Goal: Task Accomplishment & Management: Use online tool/utility

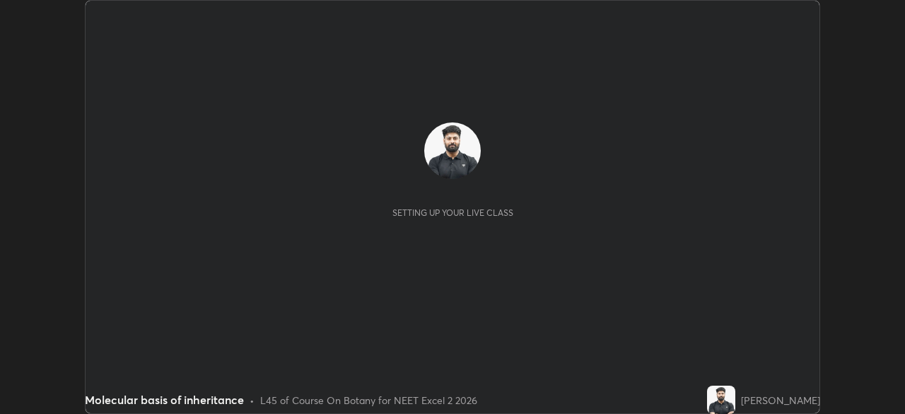
scroll to position [414, 905]
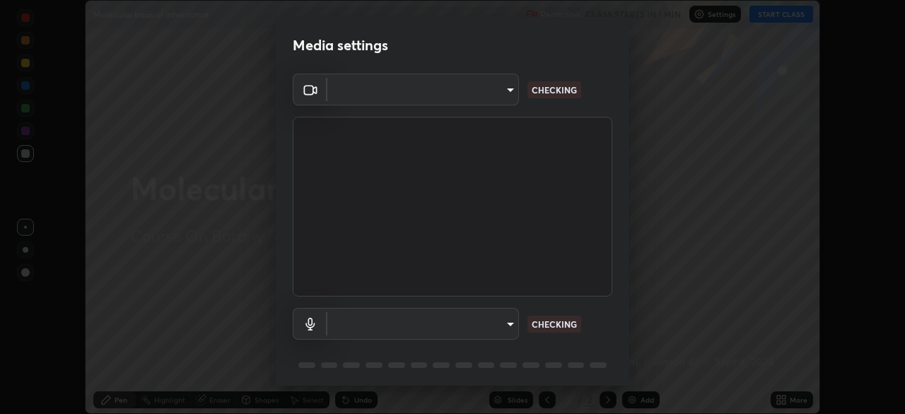
type input "6fd5a11214182fe3dbcd63879dc51230d69f1da36812afabedb7f77605f255ed"
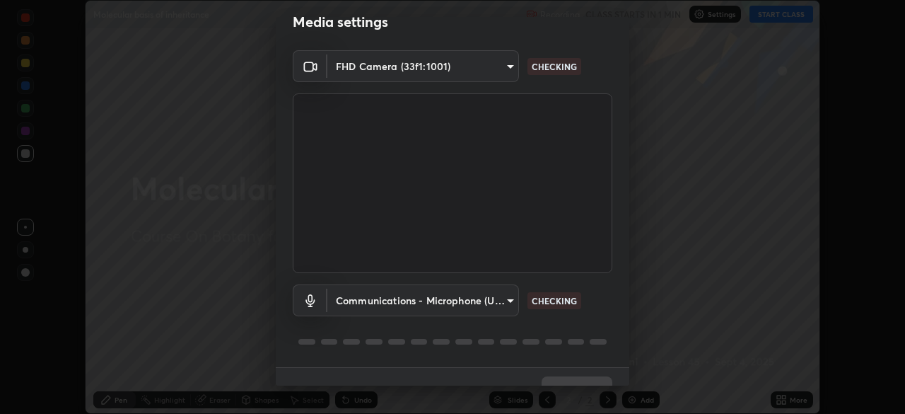
scroll to position [50, 0]
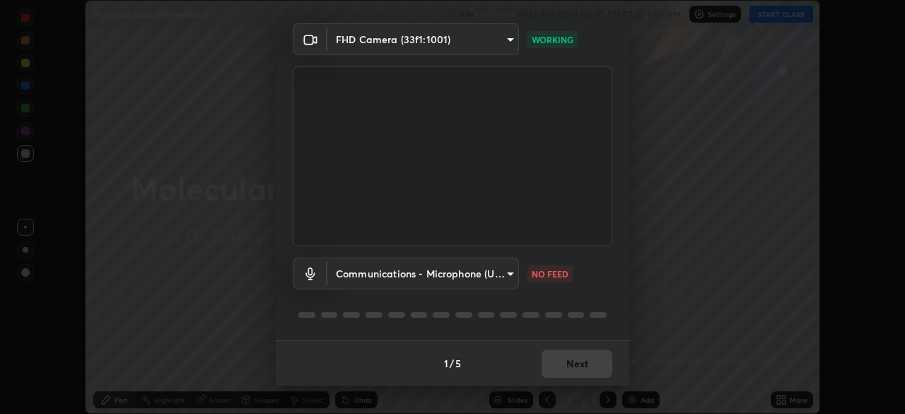
click at [489, 275] on body "Erase all Molecular basis of inheritance Recording WAS SCHEDULED TO START AT 4:…" at bounding box center [452, 207] width 905 height 414
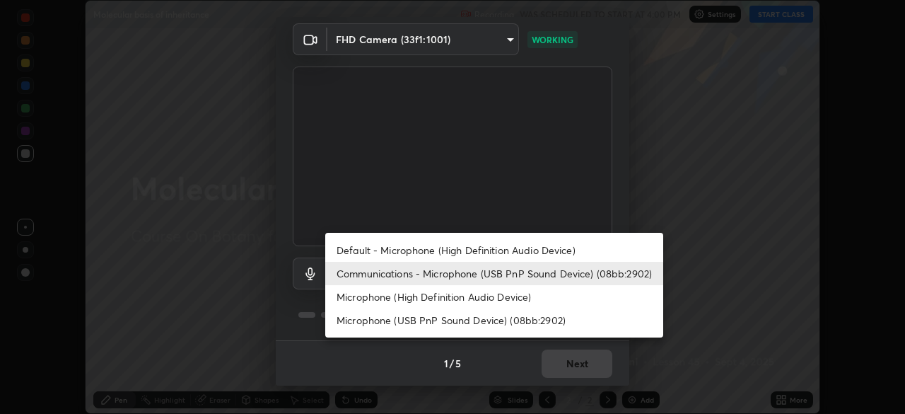
click at [460, 296] on li "Microphone (High Definition Audio Device)" at bounding box center [494, 296] width 338 height 23
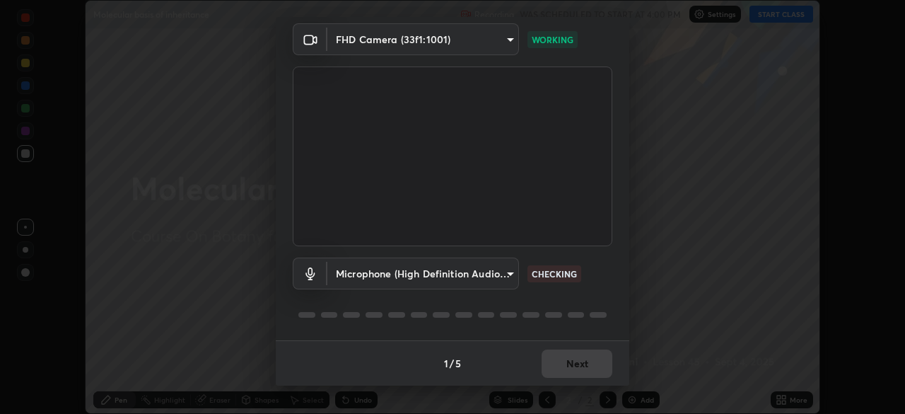
click at [493, 277] on body "Erase all Molecular basis of inheritance Recording WAS SCHEDULED TO START AT 4:…" at bounding box center [452, 207] width 905 height 414
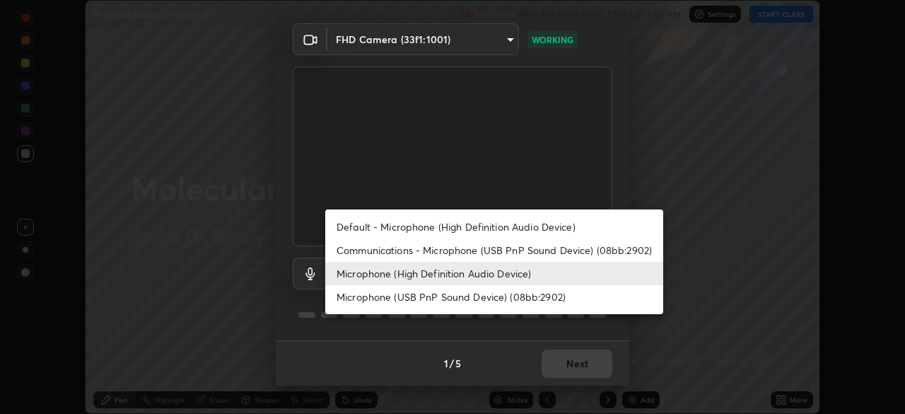
click at [484, 303] on li "Microphone (USB PnP Sound Device) (08bb:2902)" at bounding box center [494, 296] width 338 height 23
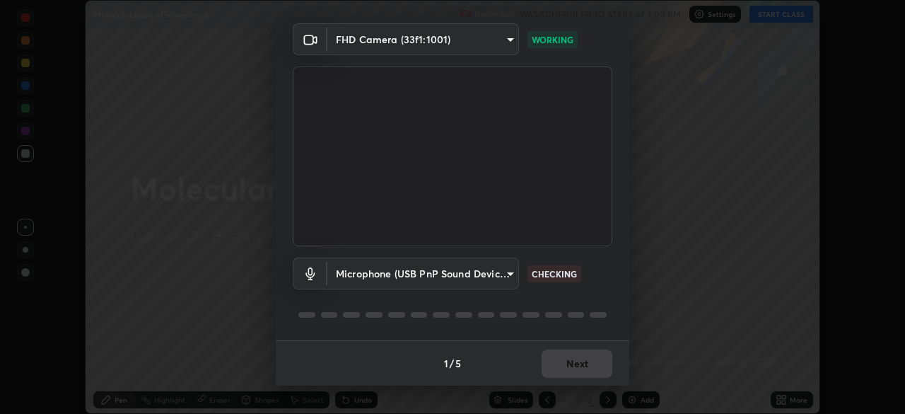
type input "38ea354b2dbca89d4c08b2859db5d203fcffb2fd6d8edeae3d4b8a6abd2f0573"
click at [590, 362] on div "1 / 5 Next" at bounding box center [453, 362] width 354 height 45
click at [585, 366] on div "1 / 5 Next" at bounding box center [453, 362] width 354 height 45
click at [581, 364] on div "1 / 5 Next" at bounding box center [453, 362] width 354 height 45
click at [584, 366] on div "1 / 5 Next" at bounding box center [453, 362] width 354 height 45
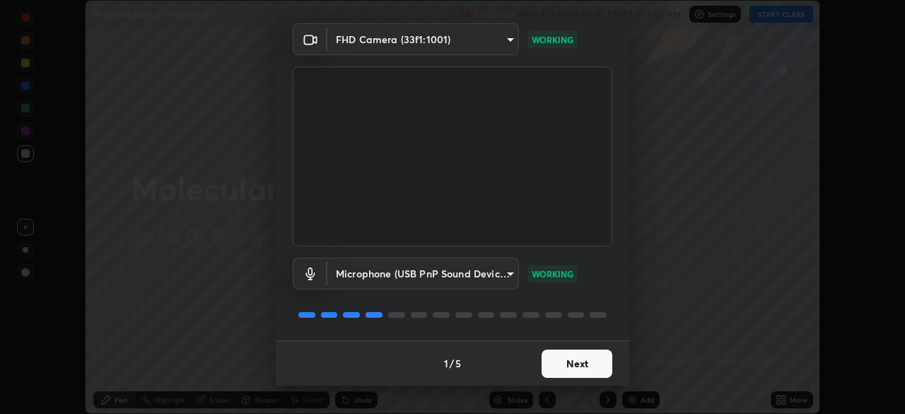
click at [586, 367] on button "Next" at bounding box center [577, 363] width 71 height 28
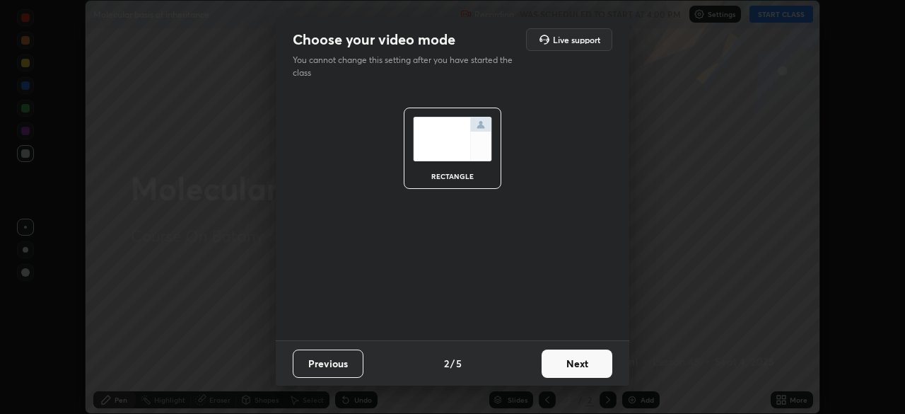
scroll to position [0, 0]
click at [602, 363] on button "Next" at bounding box center [577, 363] width 71 height 28
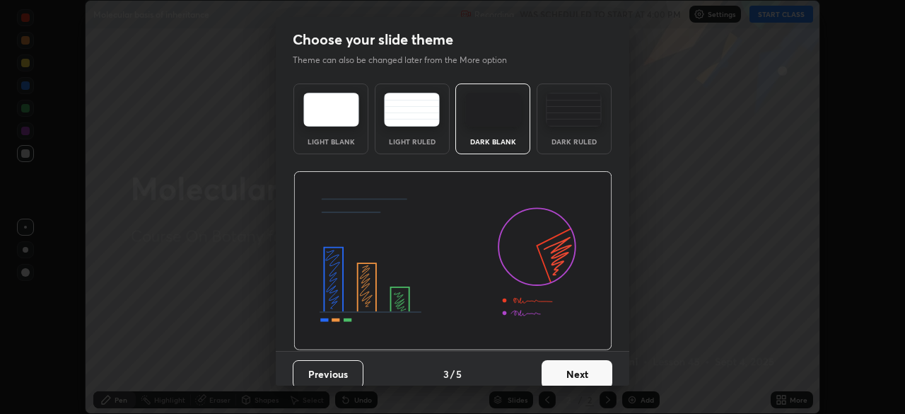
click at [599, 372] on button "Next" at bounding box center [577, 374] width 71 height 28
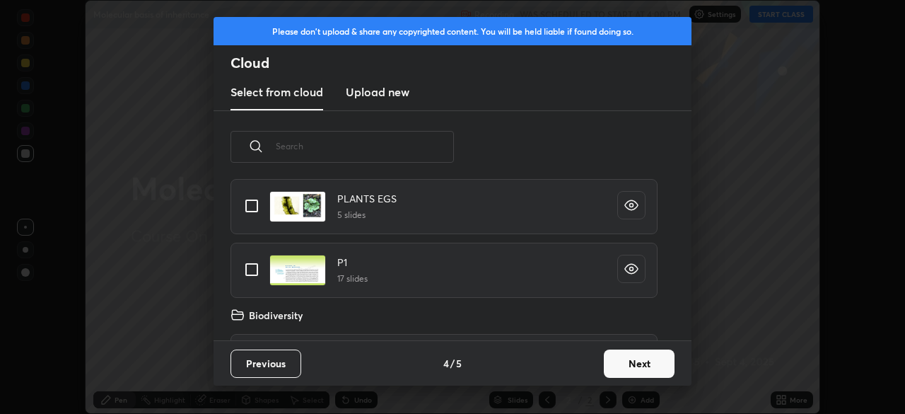
scroll to position [535, 0]
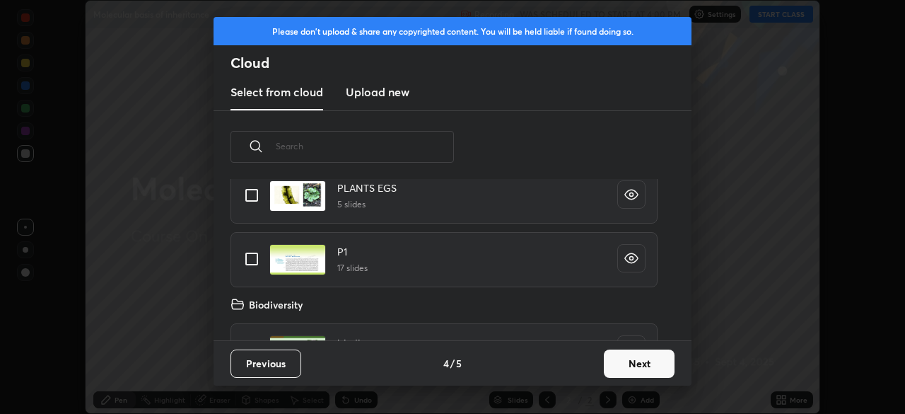
click at [619, 369] on button "Next" at bounding box center [639, 363] width 71 height 28
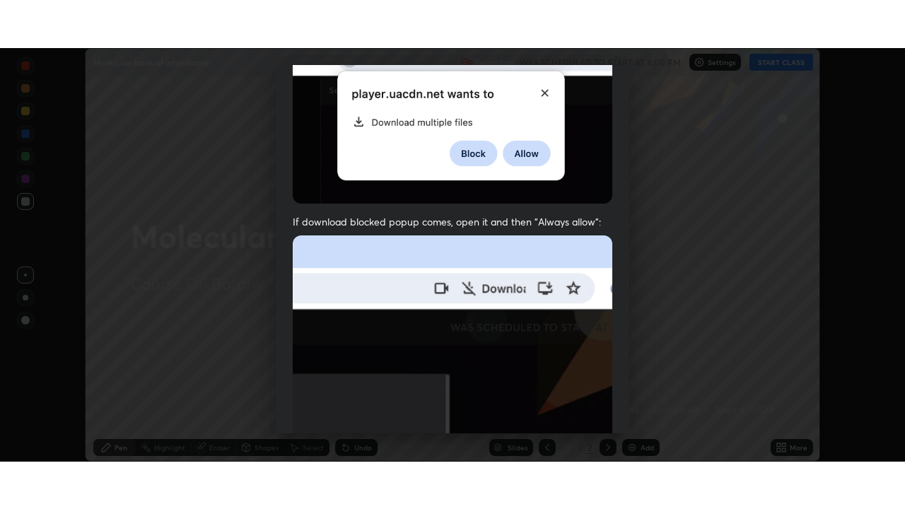
scroll to position [339, 0]
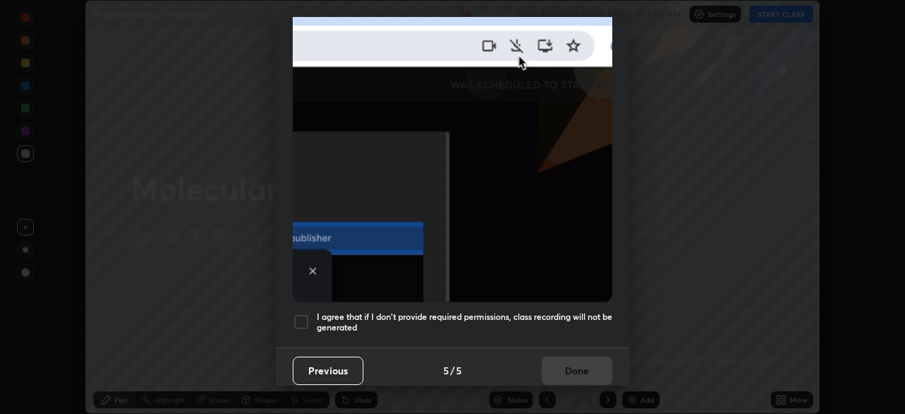
click at [567, 360] on div "Previous 5 / 5 Done" at bounding box center [453, 369] width 354 height 45
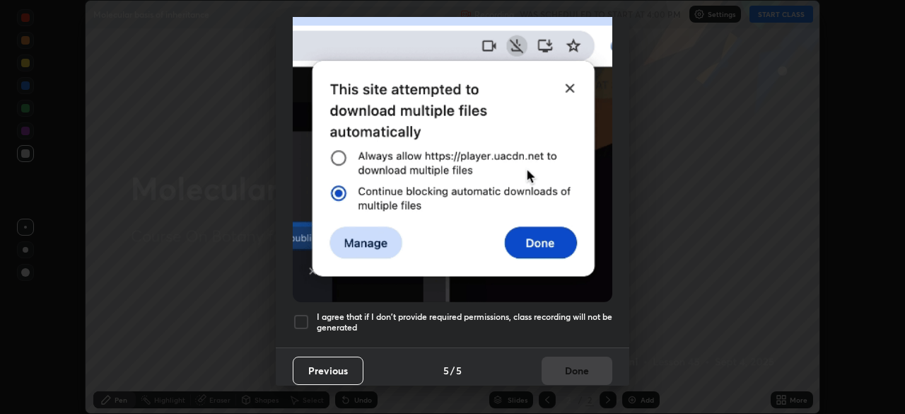
click at [575, 311] on h5 "I agree that if I don't provide required permissions, class recording will not …" at bounding box center [465, 322] width 296 height 22
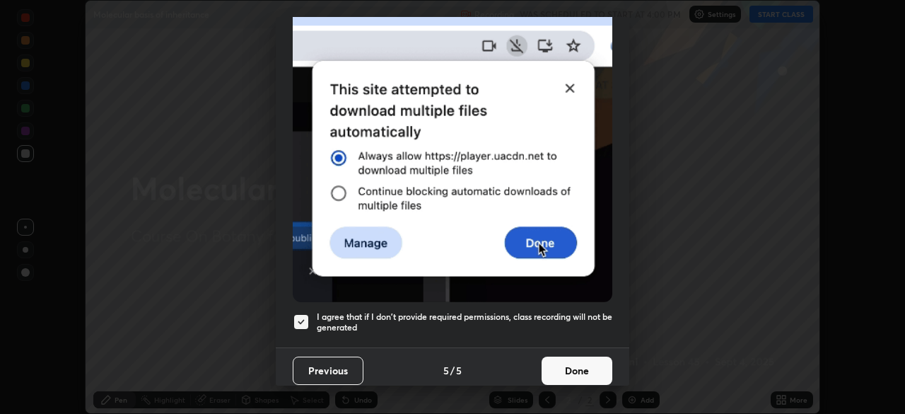
click at [565, 360] on button "Done" at bounding box center [577, 370] width 71 height 28
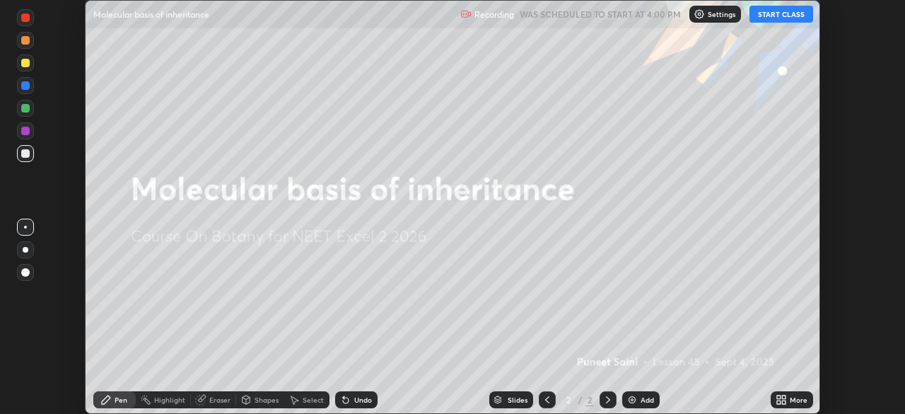
click at [774, 18] on button "START CLASS" at bounding box center [782, 14] width 64 height 17
click at [785, 402] on icon at bounding box center [784, 402] width 4 height 4
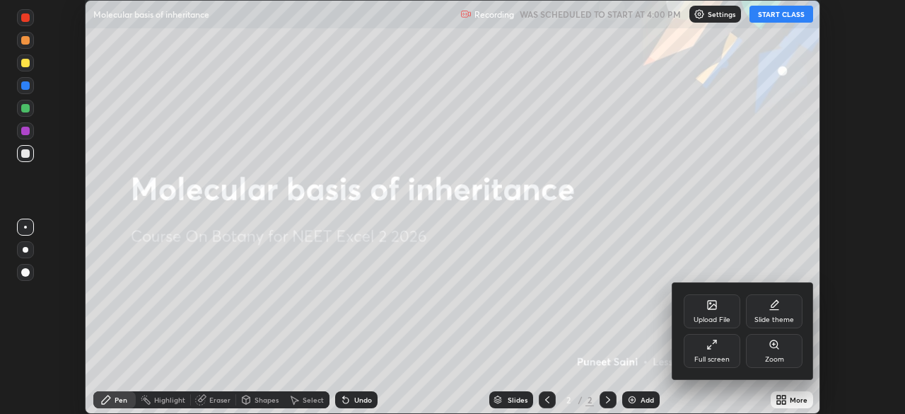
click at [716, 354] on div "Full screen" at bounding box center [712, 351] width 57 height 34
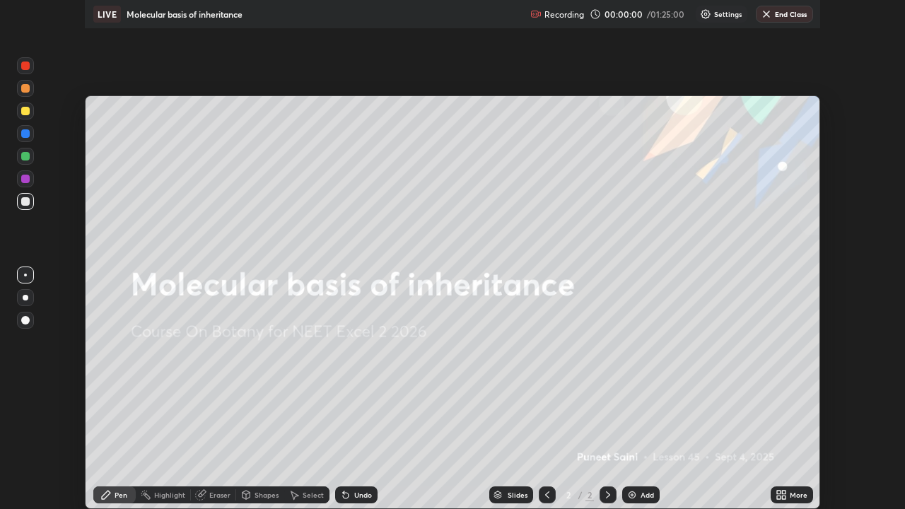
scroll to position [509, 905]
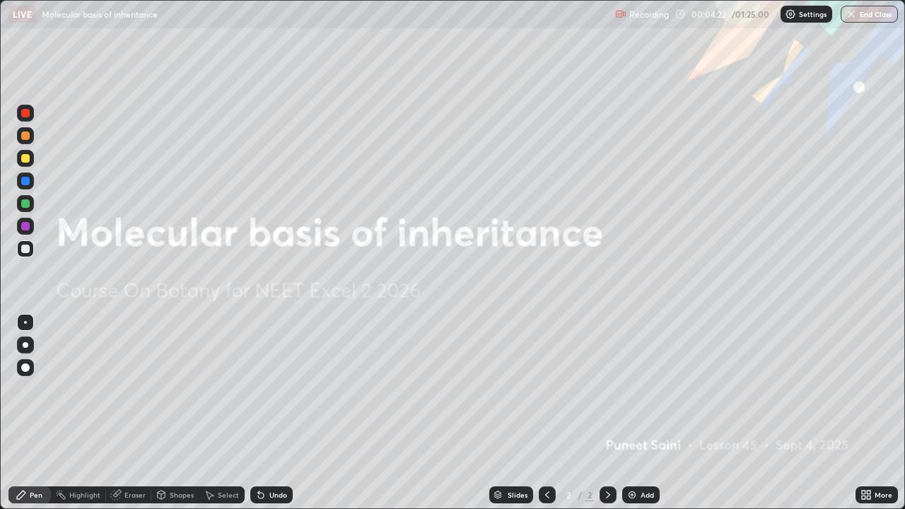
click at [641, 413] on div "Add" at bounding box center [647, 495] width 13 height 7
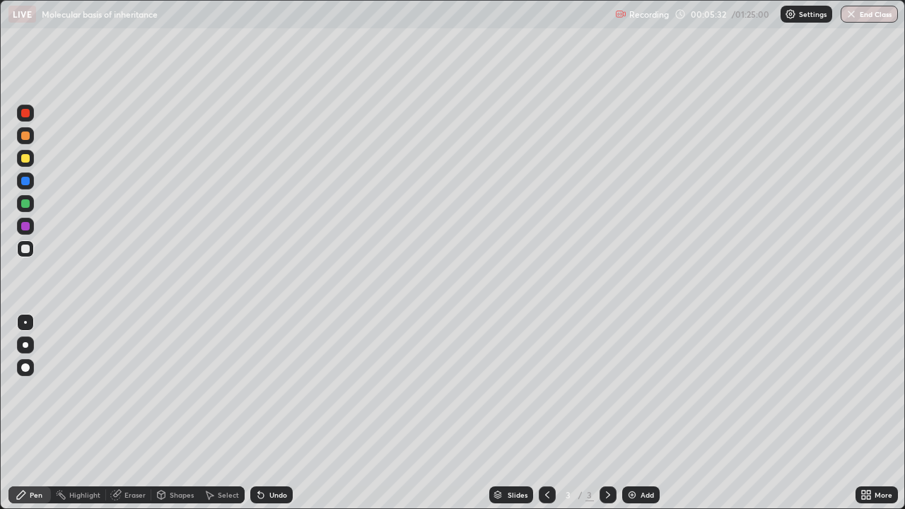
click at [26, 346] on div at bounding box center [26, 345] width 6 height 6
click at [120, 413] on icon at bounding box center [115, 494] width 11 height 11
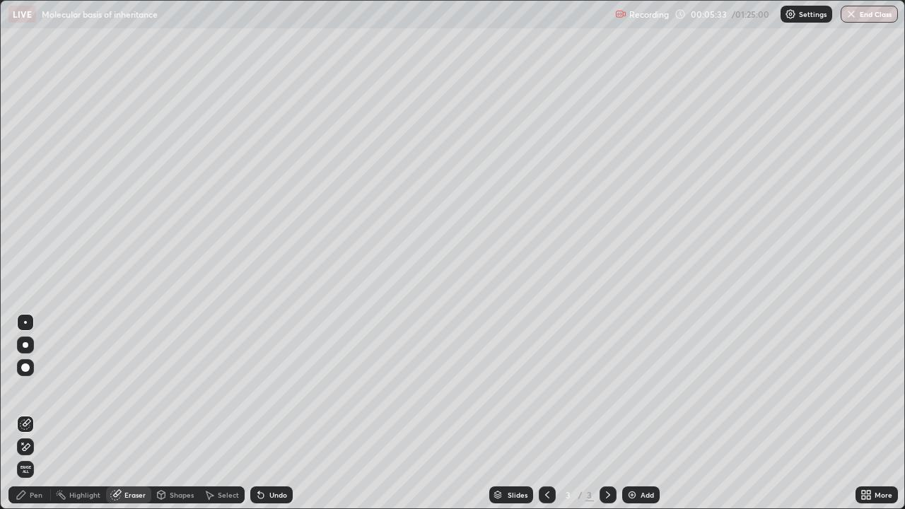
click at [27, 413] on icon at bounding box center [25, 447] width 11 height 12
click at [28, 413] on div "Pen" at bounding box center [29, 495] width 42 height 17
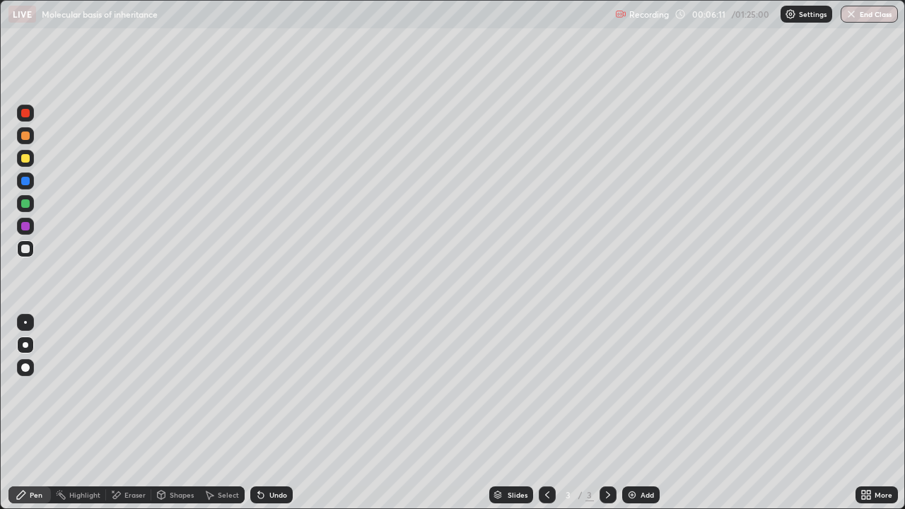
click at [26, 159] on div at bounding box center [25, 158] width 8 height 8
click at [25, 253] on div at bounding box center [25, 249] width 8 height 8
click at [26, 250] on div at bounding box center [25, 249] width 8 height 8
click at [124, 413] on div "Eraser" at bounding box center [134, 495] width 21 height 7
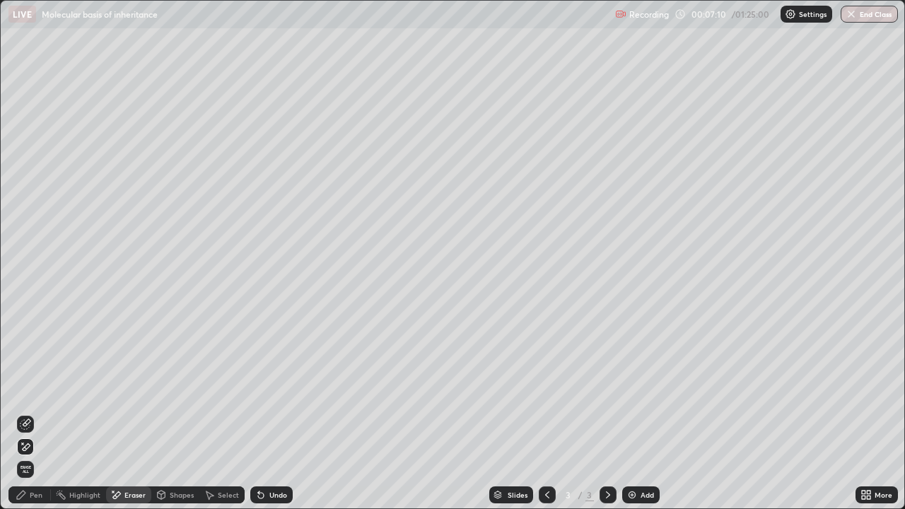
click at [23, 413] on icon at bounding box center [27, 446] width 8 height 7
click at [33, 413] on div "Pen" at bounding box center [36, 495] width 13 height 7
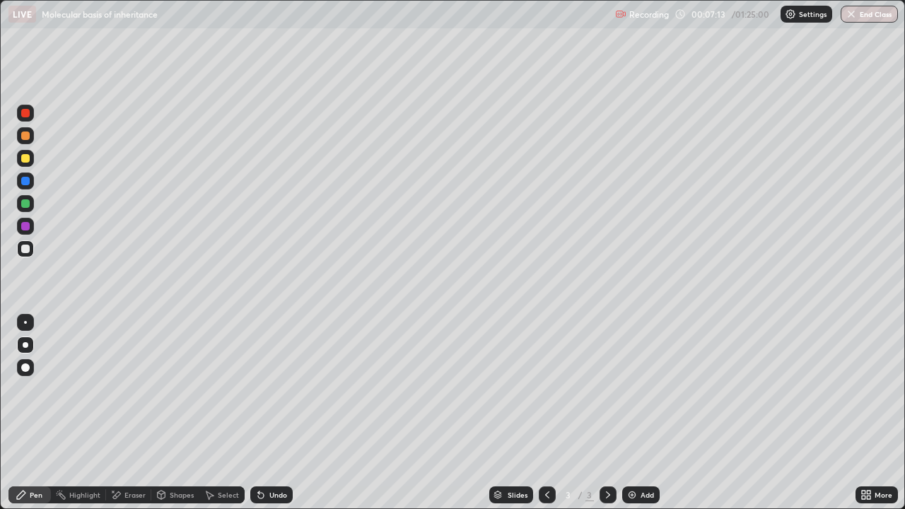
click at [27, 254] on div at bounding box center [25, 248] width 17 height 17
click at [26, 254] on div at bounding box center [25, 248] width 17 height 17
click at [274, 413] on div "Undo" at bounding box center [278, 495] width 18 height 7
click at [275, 413] on div "Undo" at bounding box center [271, 495] width 42 height 17
click at [271, 413] on div "Undo" at bounding box center [271, 495] width 42 height 17
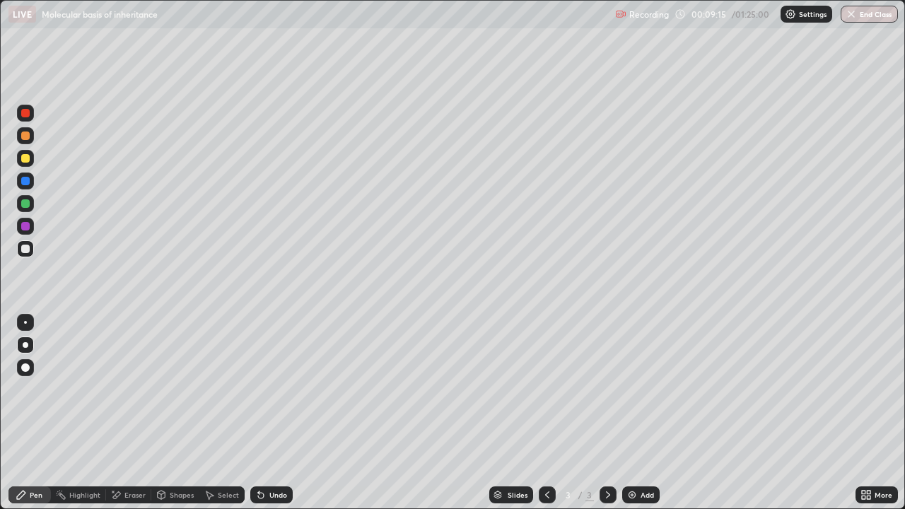
click at [25, 161] on div at bounding box center [25, 158] width 8 height 8
click at [26, 249] on div at bounding box center [25, 249] width 8 height 8
click at [28, 250] on div at bounding box center [25, 249] width 8 height 8
click at [258, 413] on icon at bounding box center [258, 492] width 1 height 1
click at [259, 413] on icon at bounding box center [261, 496] width 6 height 6
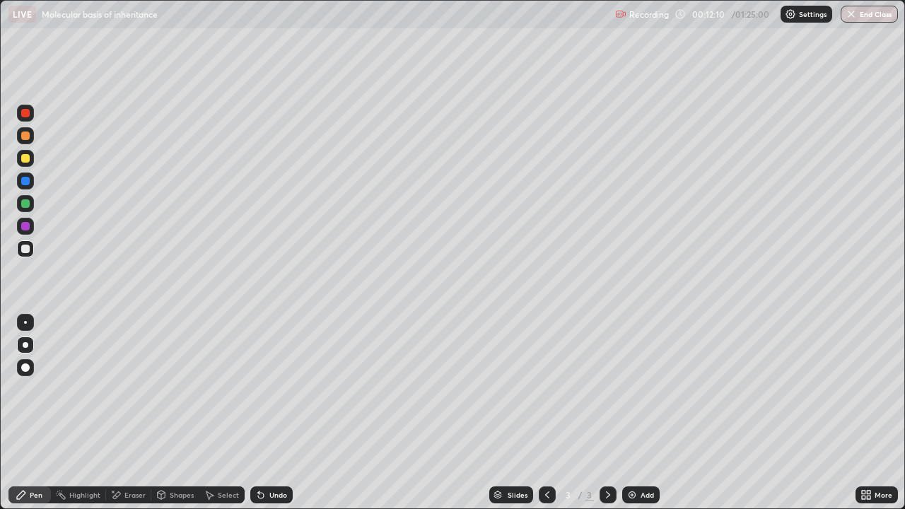
click at [266, 413] on div "Undo" at bounding box center [271, 495] width 42 height 17
click at [88, 413] on div "Highlight" at bounding box center [84, 495] width 31 height 7
click at [141, 413] on div "Eraser" at bounding box center [128, 495] width 45 height 17
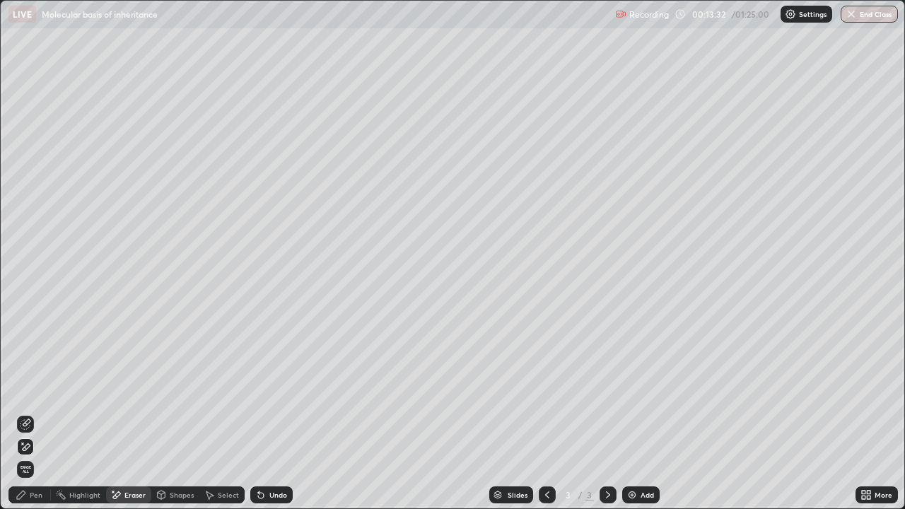
click at [31, 413] on div "Pen" at bounding box center [36, 495] width 13 height 7
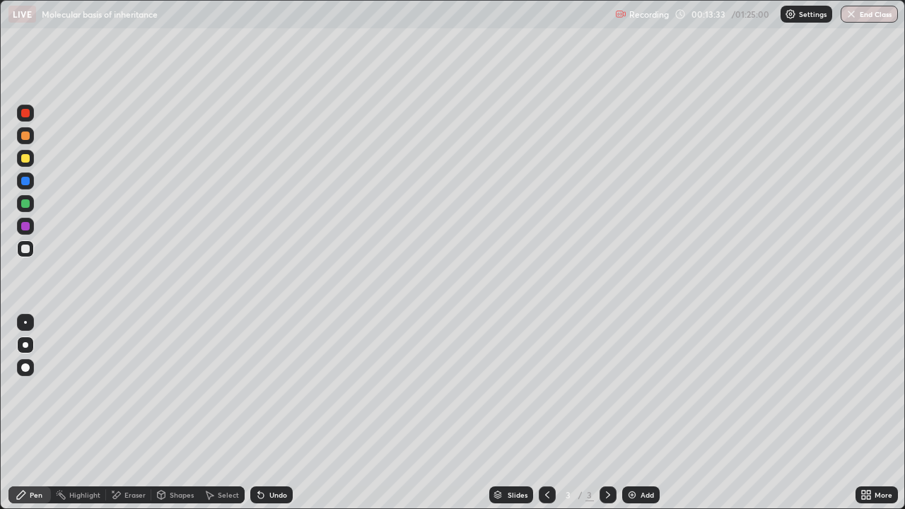
click at [25, 246] on div at bounding box center [25, 249] width 8 height 8
click at [24, 158] on div at bounding box center [25, 158] width 8 height 8
click at [267, 413] on div "Undo" at bounding box center [271, 495] width 42 height 17
click at [269, 413] on div "Undo" at bounding box center [278, 495] width 18 height 7
click at [265, 413] on div "Undo" at bounding box center [271, 495] width 42 height 17
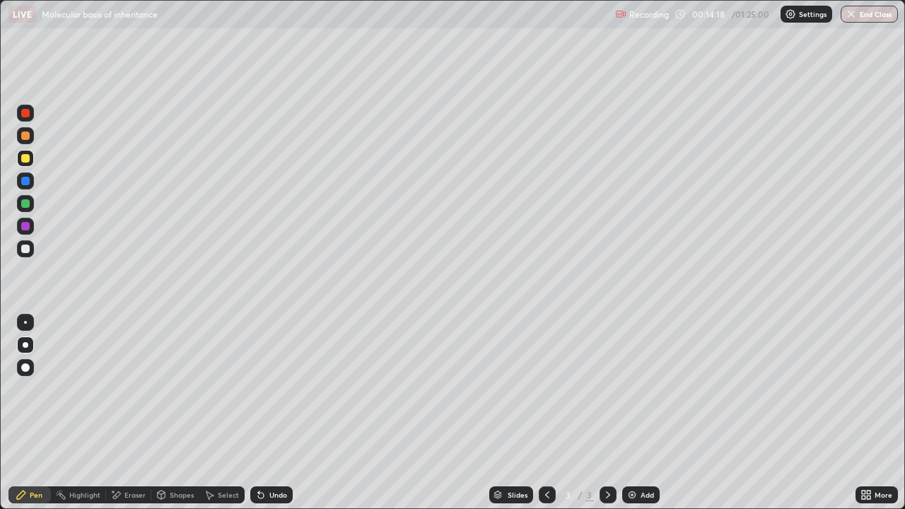
click at [26, 249] on div at bounding box center [25, 249] width 8 height 8
click at [25, 249] on div at bounding box center [25, 249] width 8 height 8
click at [265, 413] on div "Undo" at bounding box center [271, 495] width 42 height 17
click at [267, 413] on div "Undo" at bounding box center [271, 495] width 42 height 17
click at [269, 413] on div "Undo" at bounding box center [278, 495] width 18 height 7
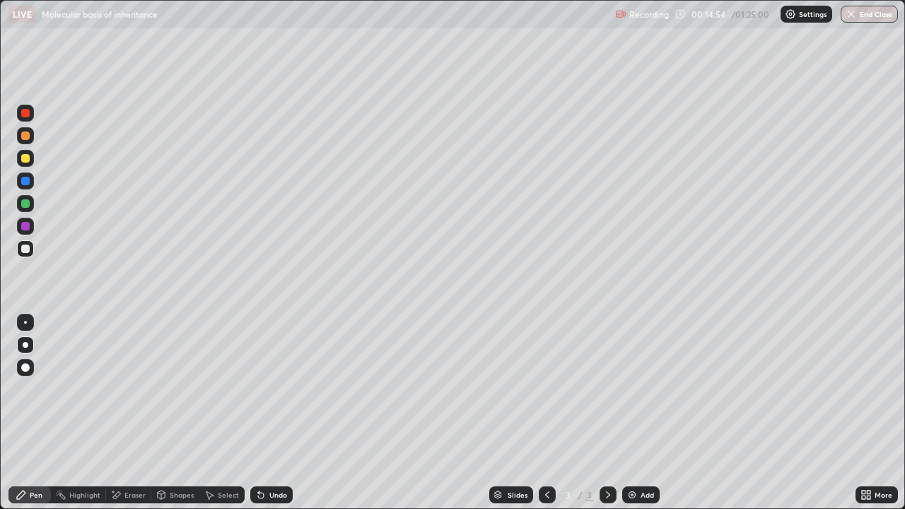
click at [269, 413] on div "Undo" at bounding box center [278, 495] width 18 height 7
click at [633, 413] on img at bounding box center [632, 494] width 11 height 11
click at [29, 249] on div at bounding box center [25, 249] width 8 height 8
click at [27, 165] on div at bounding box center [25, 158] width 17 height 17
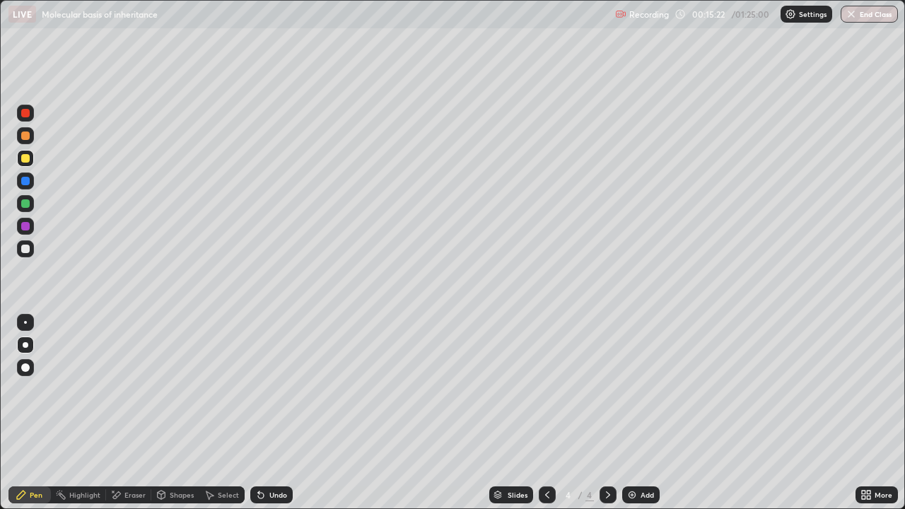
click at [28, 248] on div at bounding box center [25, 249] width 8 height 8
click at [25, 158] on div at bounding box center [25, 158] width 8 height 8
click at [272, 413] on div "Undo" at bounding box center [271, 495] width 42 height 17
click at [267, 413] on div "Undo" at bounding box center [271, 495] width 42 height 17
click at [263, 413] on div "Undo" at bounding box center [271, 495] width 42 height 17
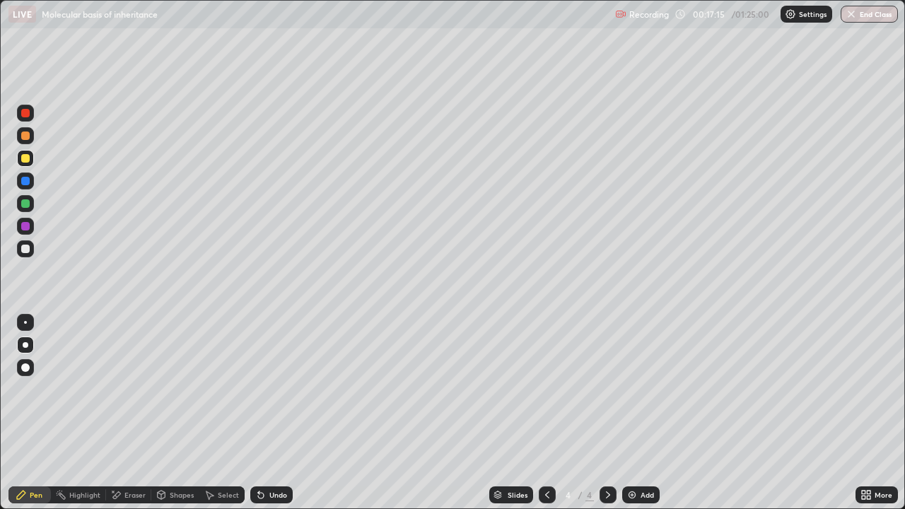
click at [28, 158] on div at bounding box center [25, 158] width 8 height 8
click at [28, 250] on div at bounding box center [25, 249] width 8 height 8
click at [26, 250] on div at bounding box center [25, 249] width 8 height 8
click at [28, 250] on div at bounding box center [25, 249] width 8 height 8
click at [266, 413] on div "Undo" at bounding box center [271, 495] width 42 height 17
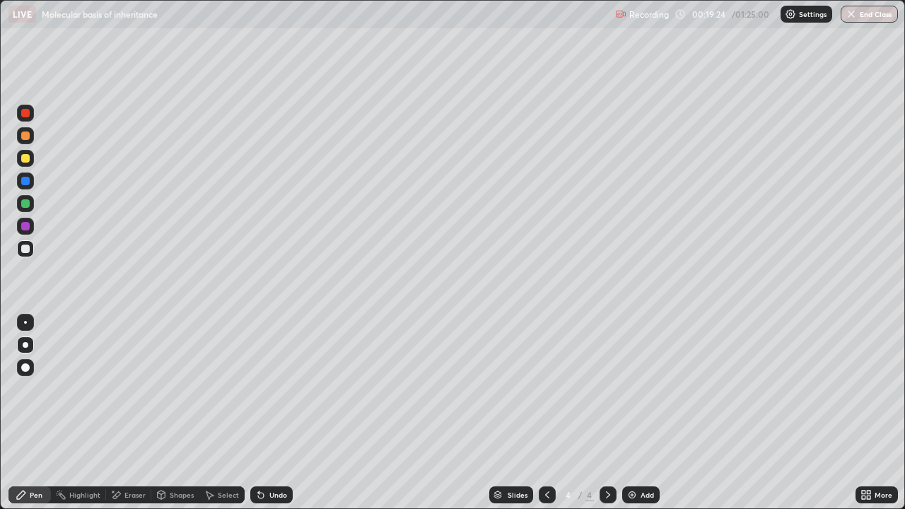
click at [24, 161] on div at bounding box center [25, 158] width 8 height 8
click at [25, 246] on div at bounding box center [25, 249] width 8 height 8
click at [269, 413] on div "Undo" at bounding box center [278, 495] width 18 height 7
click at [271, 413] on div "Undo" at bounding box center [278, 495] width 18 height 7
click at [269, 413] on div "Undo" at bounding box center [278, 495] width 18 height 7
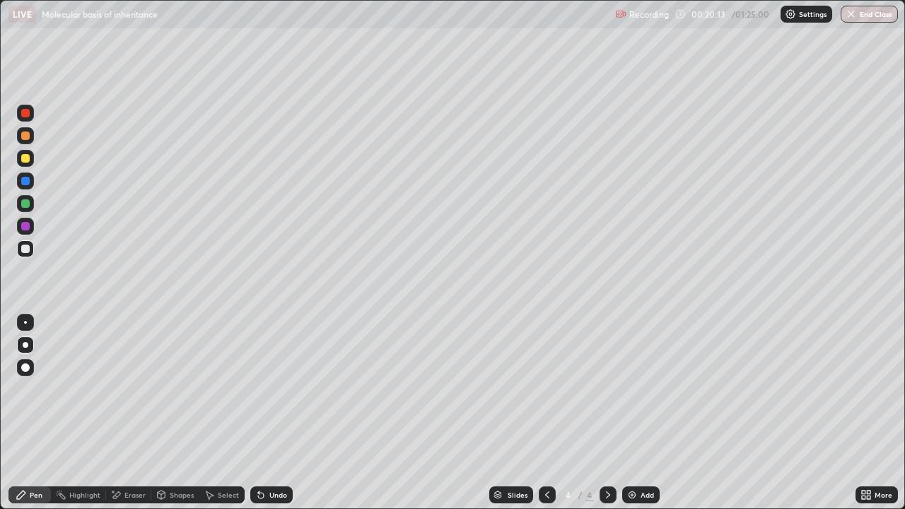
click at [269, 413] on div "Undo" at bounding box center [278, 495] width 18 height 7
click at [267, 413] on div "Undo" at bounding box center [271, 495] width 42 height 17
click at [273, 413] on div "Undo" at bounding box center [271, 495] width 42 height 17
click at [272, 413] on div "Undo" at bounding box center [278, 495] width 18 height 7
click at [26, 161] on div at bounding box center [25, 158] width 8 height 8
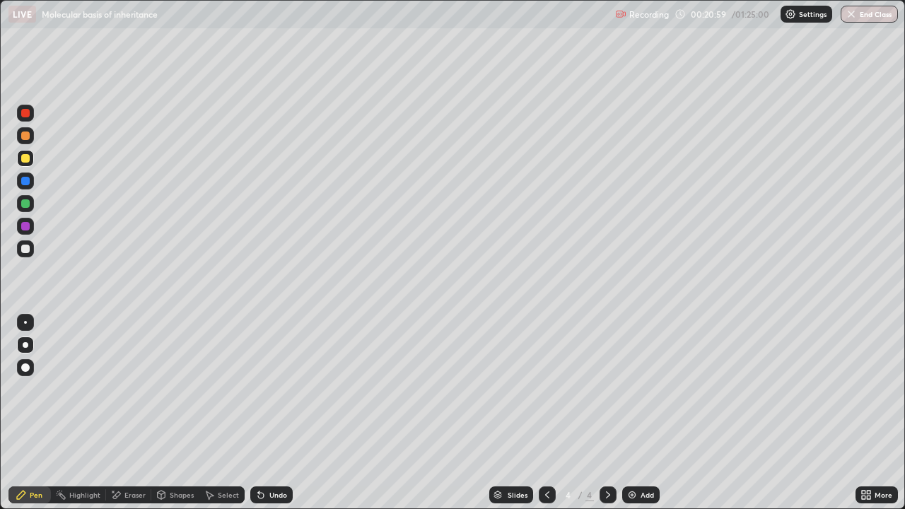
click at [25, 205] on div at bounding box center [25, 203] width 8 height 8
click at [25, 204] on div at bounding box center [25, 203] width 8 height 8
click at [274, 413] on div "Undo" at bounding box center [278, 495] width 18 height 7
click at [273, 413] on div "Undo" at bounding box center [278, 495] width 18 height 7
click at [28, 250] on div at bounding box center [25, 249] width 8 height 8
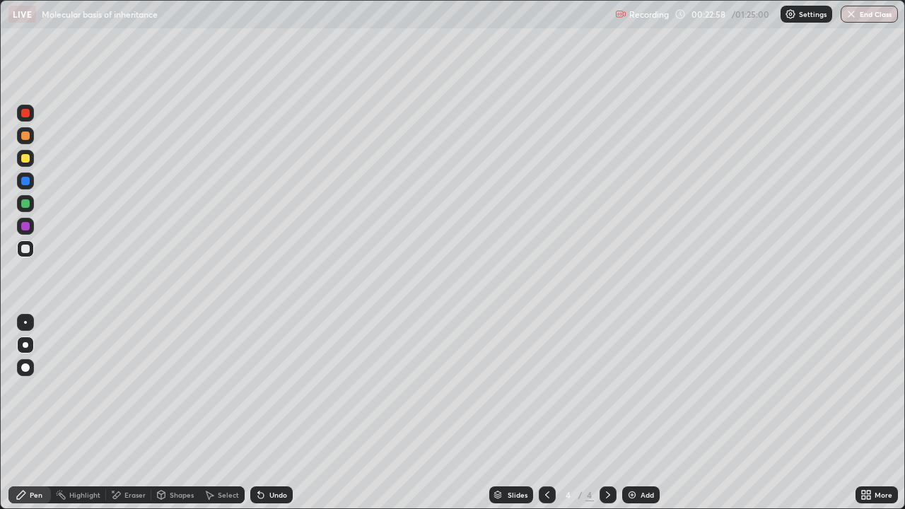
click at [24, 156] on div at bounding box center [25, 158] width 8 height 8
click at [546, 413] on icon at bounding box center [547, 494] width 11 height 11
click at [609, 413] on icon at bounding box center [608, 494] width 11 height 11
click at [635, 413] on img at bounding box center [632, 494] width 11 height 11
click at [28, 158] on div at bounding box center [25, 158] width 8 height 8
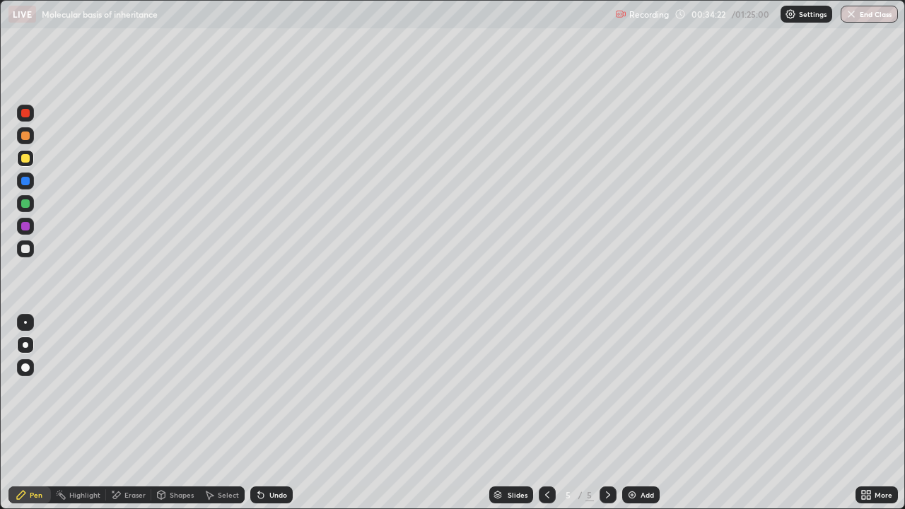
click at [28, 250] on div at bounding box center [25, 249] width 8 height 8
click at [632, 413] on img at bounding box center [632, 494] width 11 height 11
click at [25, 158] on div at bounding box center [25, 158] width 8 height 8
click at [264, 413] on icon at bounding box center [260, 494] width 11 height 11
click at [263, 413] on icon at bounding box center [260, 494] width 11 height 11
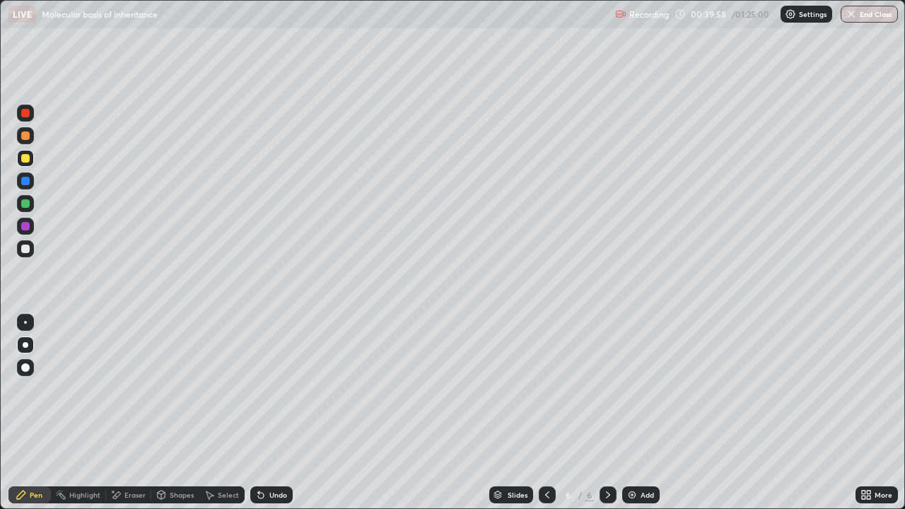
click at [633, 413] on img at bounding box center [632, 494] width 11 height 11
click at [24, 158] on div at bounding box center [25, 158] width 8 height 8
click at [25, 162] on div at bounding box center [25, 158] width 8 height 8
click at [31, 250] on div at bounding box center [25, 248] width 17 height 17
click at [30, 250] on div at bounding box center [25, 248] width 17 height 17
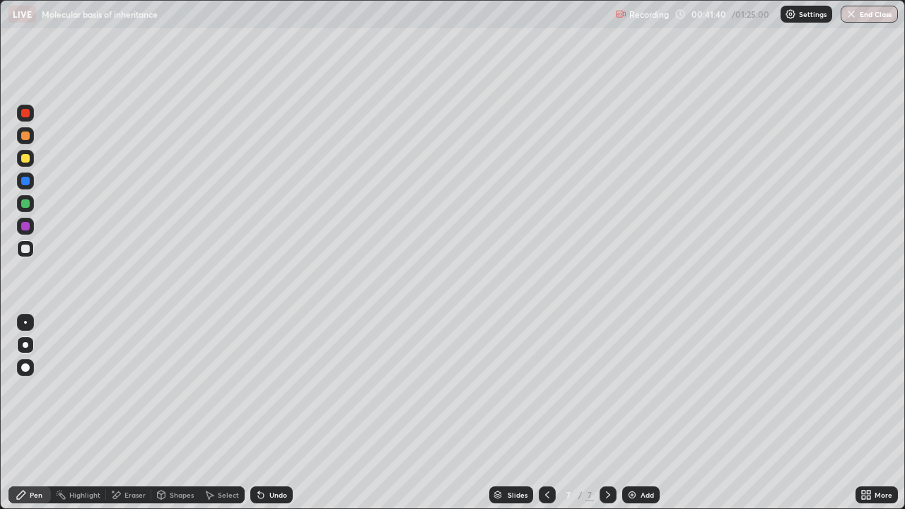
click at [26, 158] on div at bounding box center [25, 158] width 8 height 8
click at [123, 413] on div "Eraser" at bounding box center [128, 495] width 45 height 17
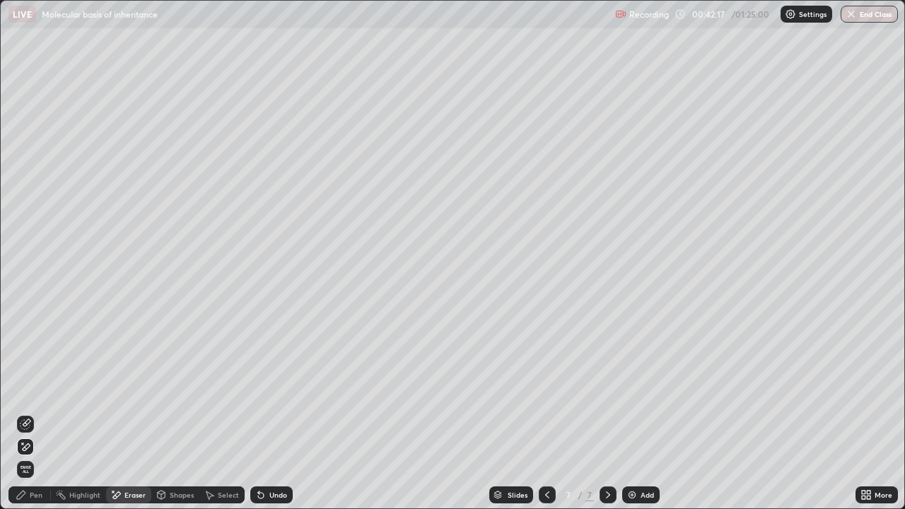
click at [28, 413] on icon at bounding box center [25, 424] width 11 height 11
click at [42, 413] on div "Pen" at bounding box center [29, 495] width 42 height 17
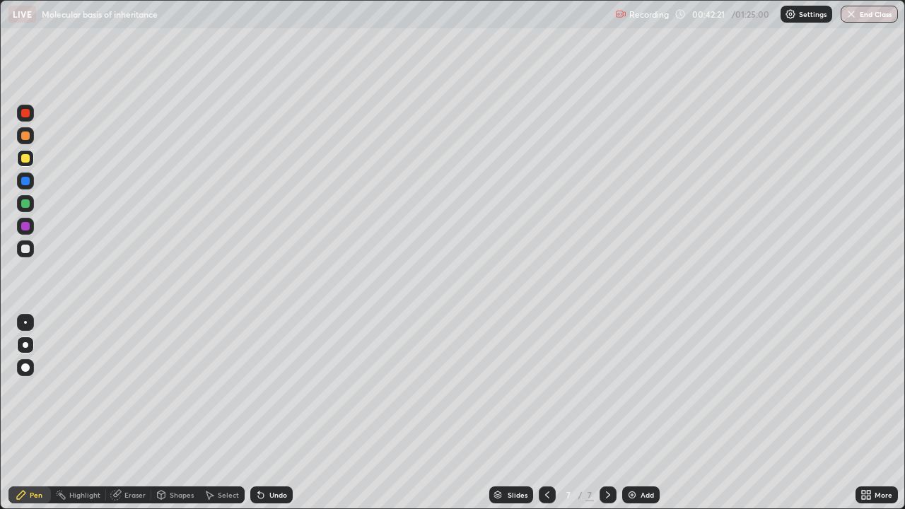
click at [28, 159] on div at bounding box center [25, 158] width 8 height 8
click at [37, 413] on div "Pen" at bounding box center [29, 495] width 42 height 17
click at [25, 248] on div at bounding box center [25, 249] width 8 height 8
click at [28, 157] on div at bounding box center [25, 158] width 8 height 8
click at [23, 246] on div at bounding box center [25, 249] width 8 height 8
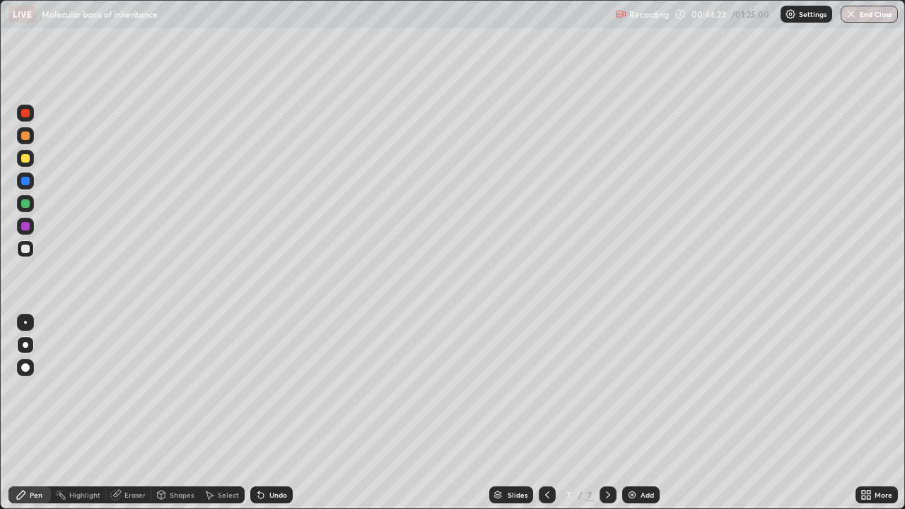
click at [33, 161] on div at bounding box center [25, 158] width 17 height 17
click at [280, 413] on div "Undo" at bounding box center [278, 495] width 18 height 7
click at [277, 413] on div "Undo" at bounding box center [278, 495] width 18 height 7
click at [279, 413] on div "Undo" at bounding box center [278, 495] width 18 height 7
click at [132, 413] on div "Eraser" at bounding box center [134, 495] width 21 height 7
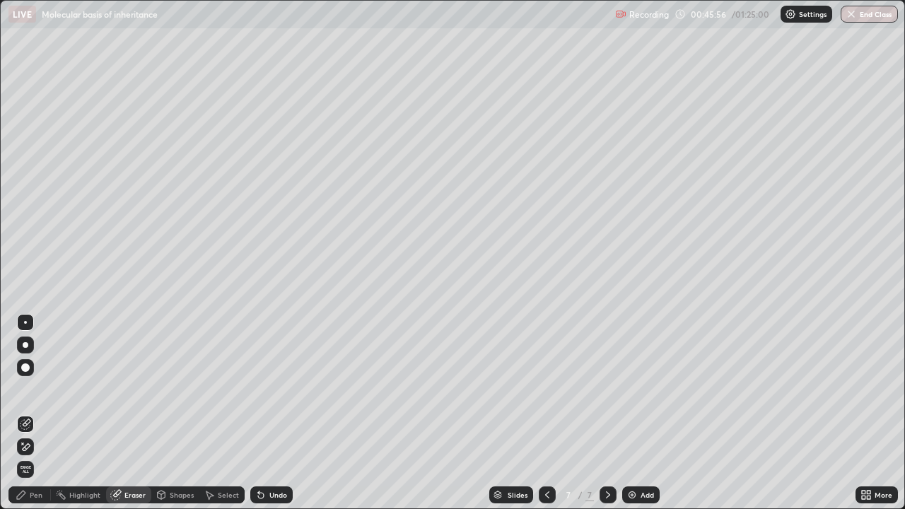
click at [25, 413] on icon at bounding box center [25, 447] width 11 height 12
click at [33, 413] on div "Pen" at bounding box center [36, 495] width 13 height 7
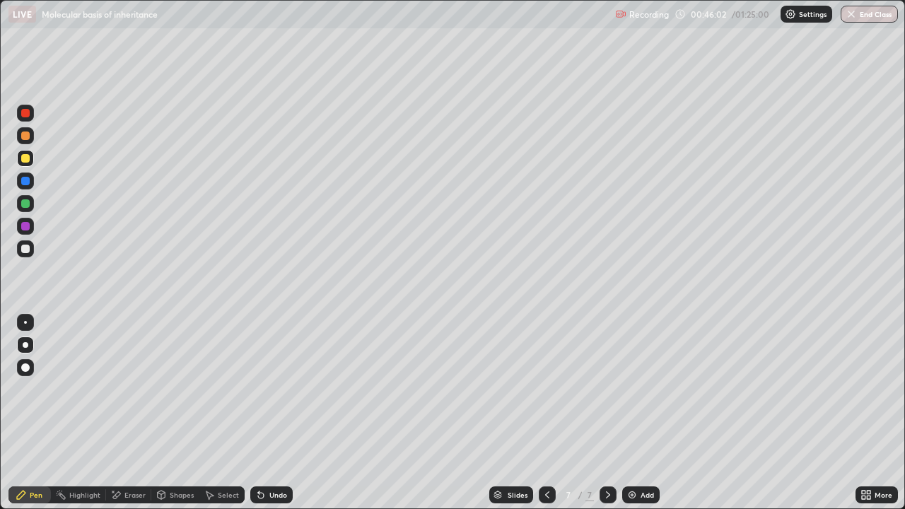
click at [25, 158] on div at bounding box center [25, 158] width 8 height 8
click at [258, 413] on icon at bounding box center [258, 492] width 1 height 1
click at [25, 161] on div at bounding box center [25, 158] width 8 height 8
click at [25, 248] on div at bounding box center [25, 249] width 8 height 8
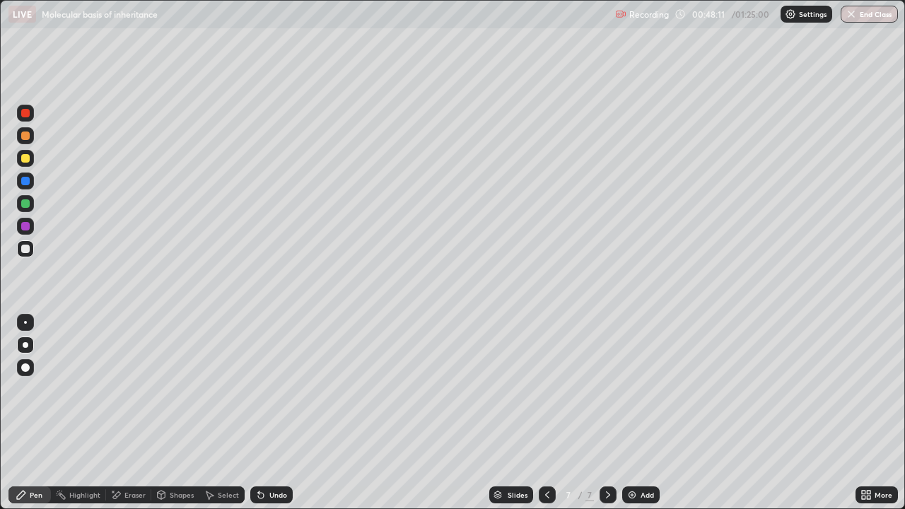
click at [26, 182] on div at bounding box center [25, 181] width 8 height 8
click at [635, 413] on img at bounding box center [632, 494] width 11 height 11
click at [23, 161] on div at bounding box center [25, 158] width 8 height 8
click at [25, 246] on div at bounding box center [25, 249] width 8 height 8
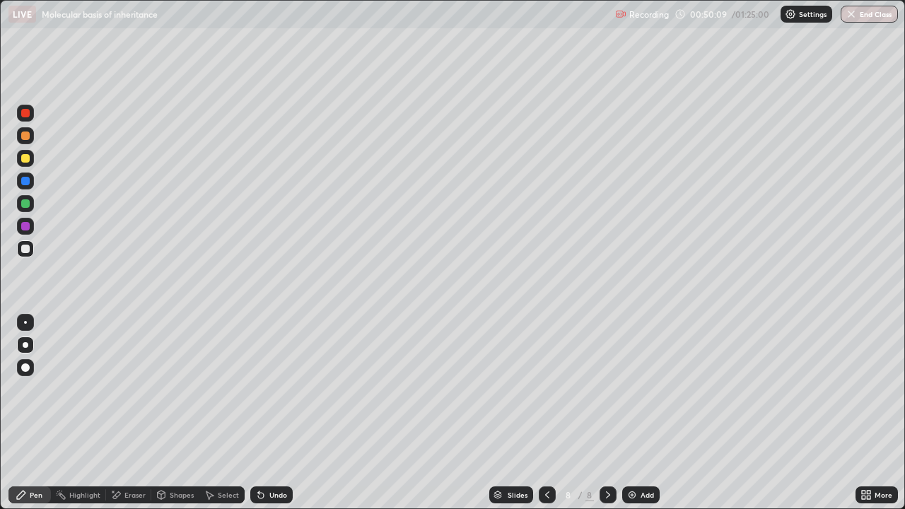
click at [25, 180] on div at bounding box center [25, 181] width 8 height 8
click at [30, 255] on div at bounding box center [25, 248] width 17 height 17
click at [28, 182] on div at bounding box center [25, 181] width 8 height 8
click at [26, 249] on div at bounding box center [25, 249] width 8 height 8
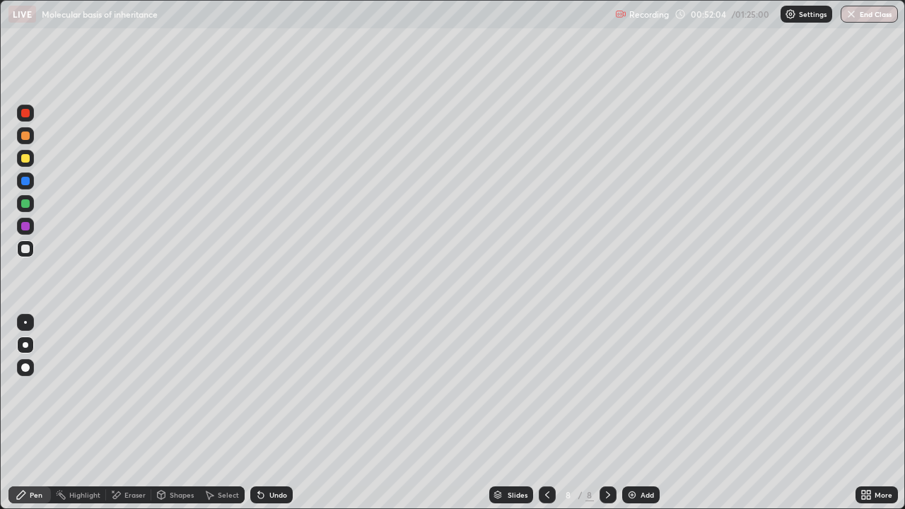
click at [269, 413] on div "Undo" at bounding box center [278, 495] width 18 height 7
click at [542, 413] on icon at bounding box center [547, 494] width 11 height 11
click at [546, 413] on icon at bounding box center [547, 494] width 11 height 11
click at [539, 413] on div at bounding box center [547, 495] width 17 height 17
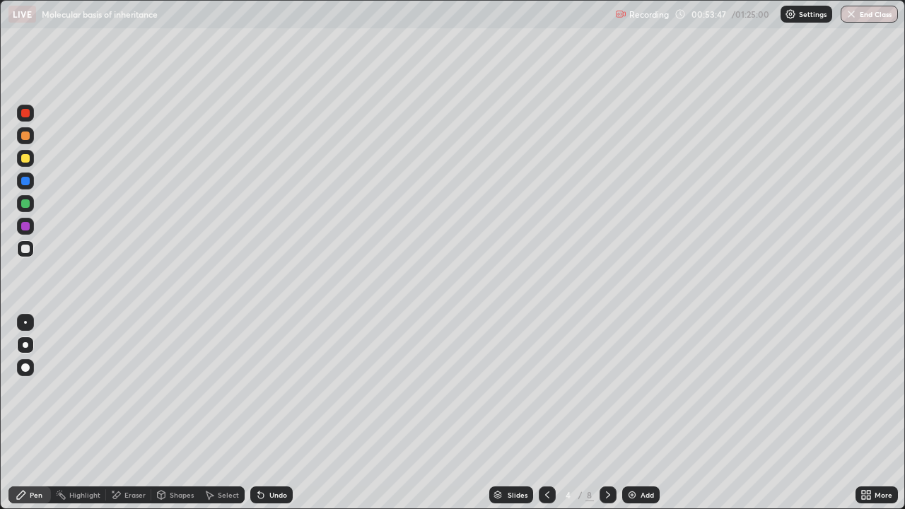
click at [600, 413] on div at bounding box center [608, 495] width 17 height 17
click at [25, 250] on div at bounding box center [25, 249] width 8 height 8
click at [28, 248] on div at bounding box center [25, 249] width 8 height 8
click at [25, 248] on div at bounding box center [25, 249] width 8 height 8
click at [261, 413] on div "Undo" at bounding box center [271, 495] width 42 height 17
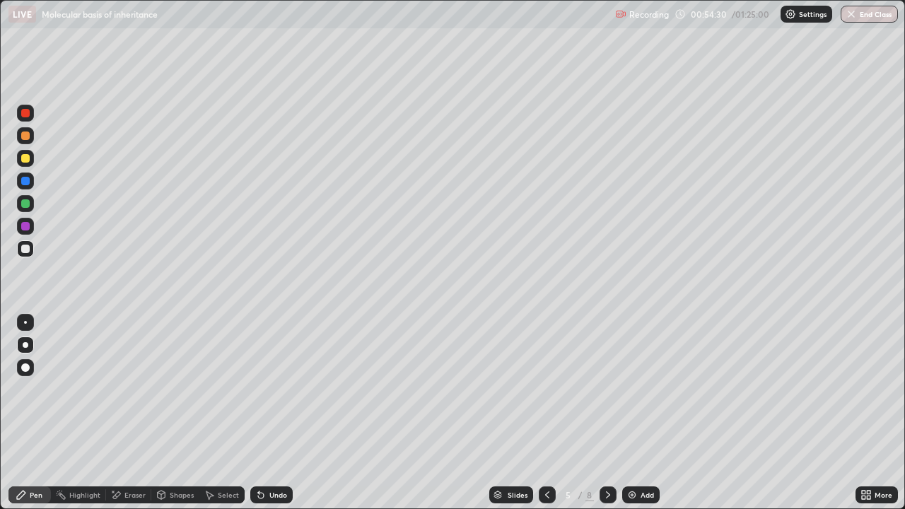
click at [24, 160] on div at bounding box center [25, 158] width 8 height 8
click at [603, 413] on div at bounding box center [608, 495] width 17 height 17
click at [607, 413] on icon at bounding box center [608, 494] width 11 height 11
click at [544, 413] on icon at bounding box center [547, 494] width 11 height 11
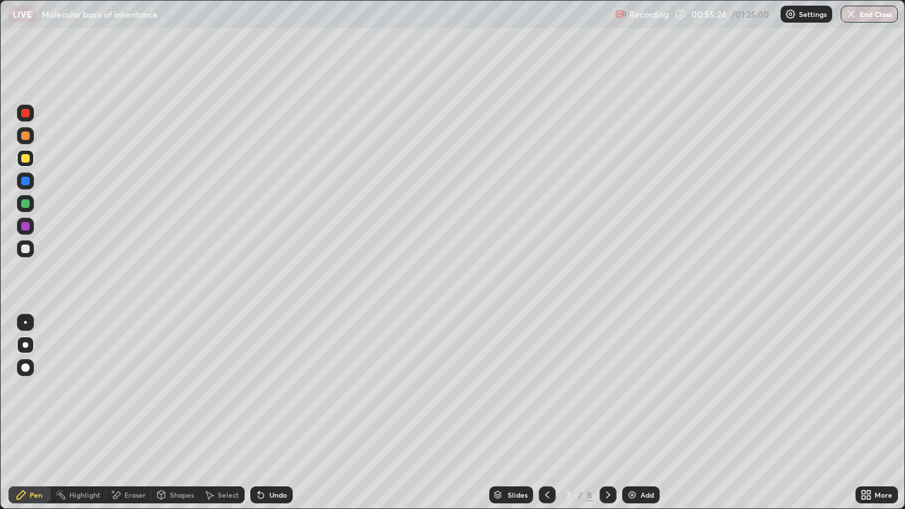
click at [547, 413] on icon at bounding box center [547, 494] width 11 height 11
click at [546, 413] on icon at bounding box center [547, 494] width 11 height 11
click at [122, 413] on div "Eraser" at bounding box center [128, 495] width 45 height 17
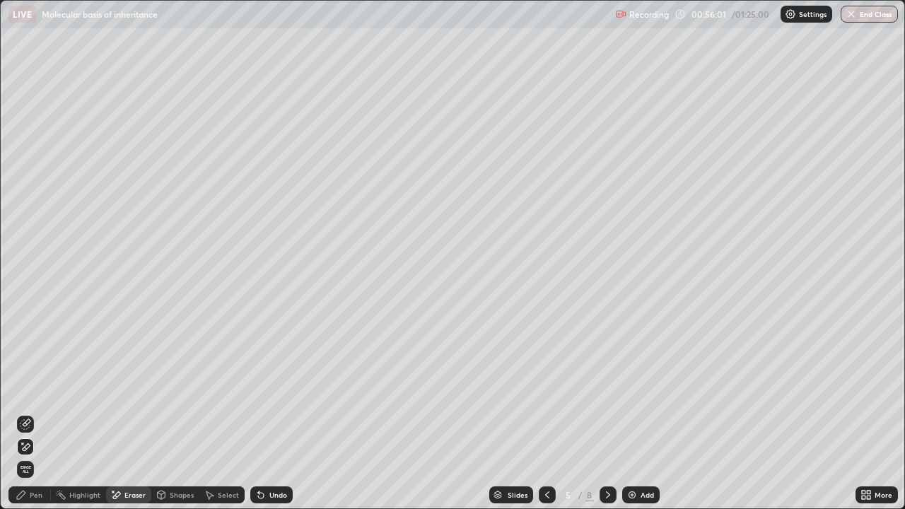
click at [37, 413] on div "Pen" at bounding box center [36, 495] width 13 height 7
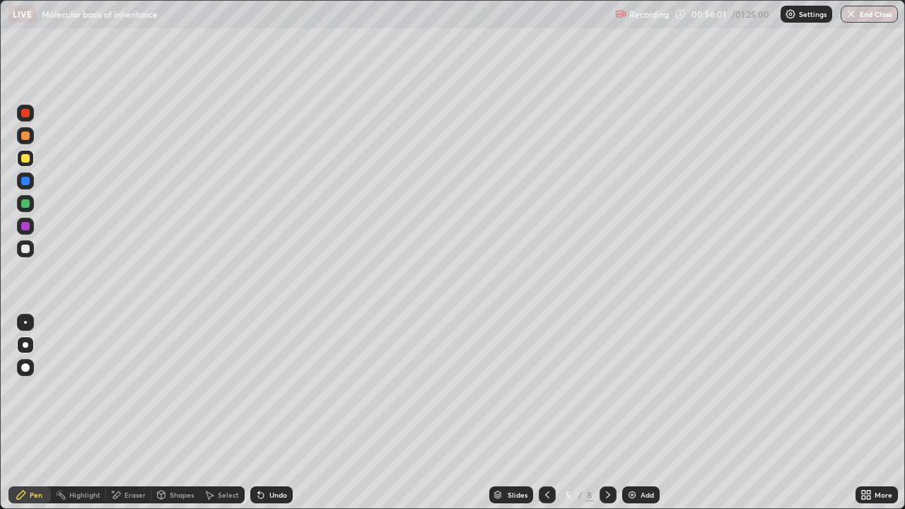
click at [25, 250] on div at bounding box center [25, 249] width 8 height 8
click at [279, 413] on div "Undo" at bounding box center [278, 495] width 18 height 7
click at [23, 251] on div at bounding box center [25, 249] width 8 height 8
click at [270, 413] on div "Undo" at bounding box center [271, 495] width 42 height 17
click at [25, 156] on div at bounding box center [25, 158] width 8 height 8
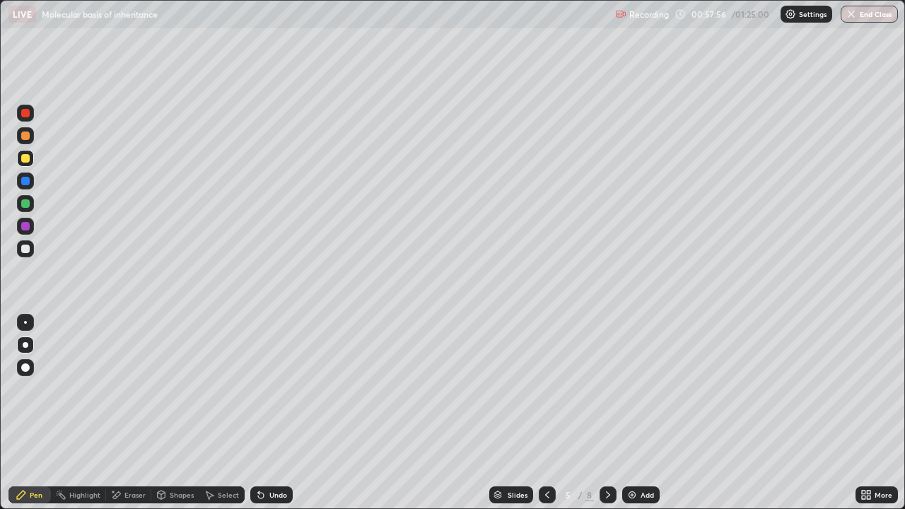
click at [24, 161] on div at bounding box center [25, 158] width 8 height 8
click at [600, 413] on div at bounding box center [608, 495] width 17 height 17
click at [135, 413] on div "Eraser" at bounding box center [134, 495] width 21 height 7
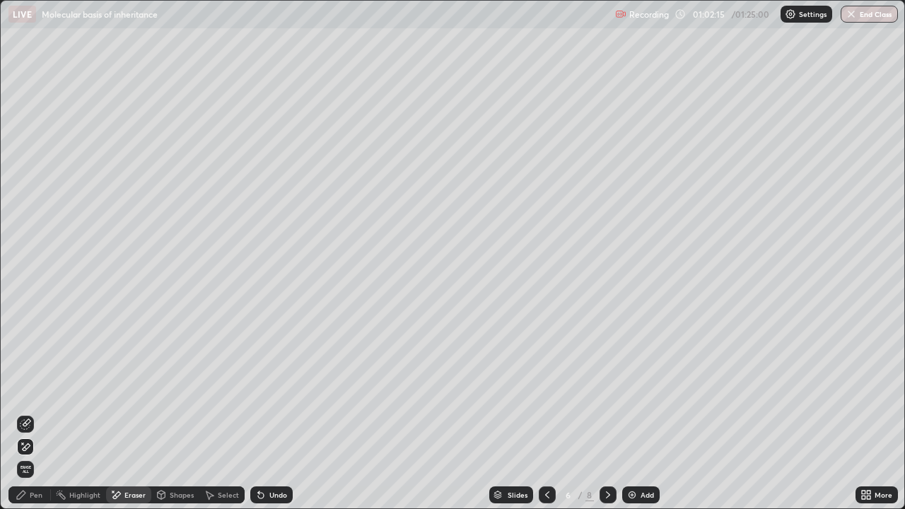
click at [30, 413] on div "Pen" at bounding box center [29, 495] width 42 height 17
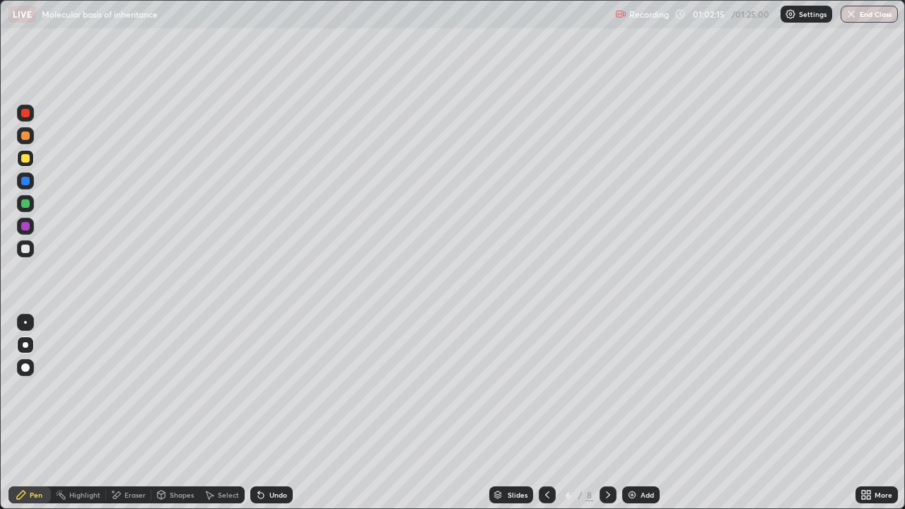
click at [26, 248] on div at bounding box center [25, 249] width 8 height 8
click at [271, 413] on div "Undo" at bounding box center [278, 495] width 18 height 7
click at [270, 413] on div "Undo" at bounding box center [278, 495] width 18 height 7
click at [23, 247] on div at bounding box center [25, 249] width 8 height 8
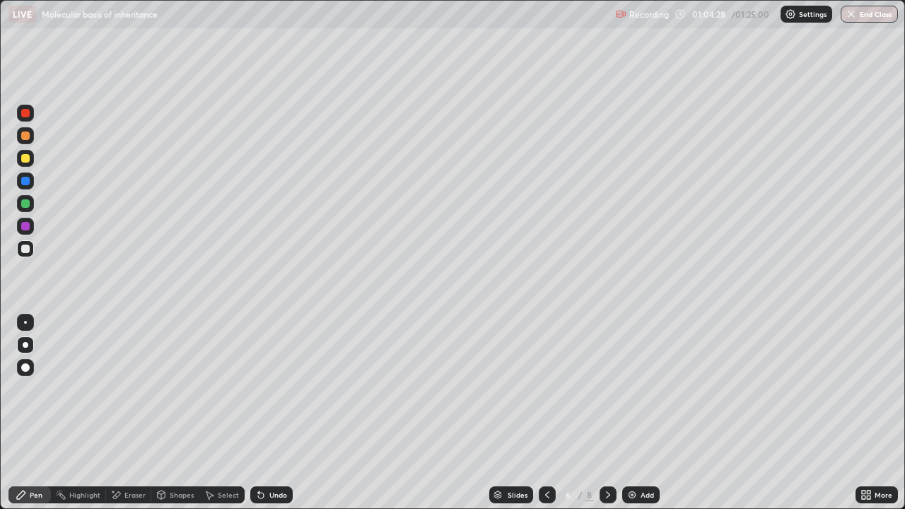
click at [270, 413] on div "Undo" at bounding box center [278, 495] width 18 height 7
click at [258, 413] on icon at bounding box center [258, 492] width 1 height 1
click at [258, 413] on icon at bounding box center [261, 496] width 6 height 6
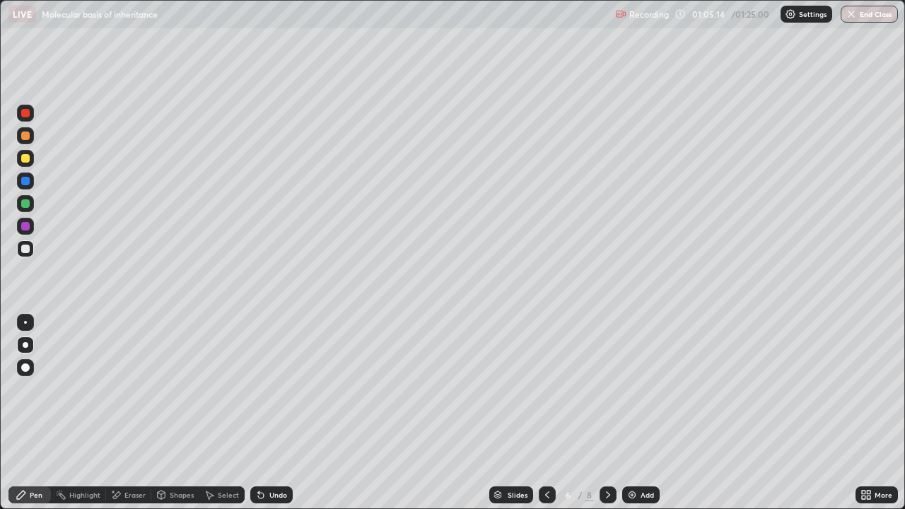
click at [259, 413] on icon at bounding box center [261, 496] width 6 height 6
click at [25, 248] on div at bounding box center [25, 249] width 8 height 8
click at [25, 161] on div at bounding box center [25, 158] width 8 height 8
click at [605, 413] on icon at bounding box center [608, 494] width 11 height 11
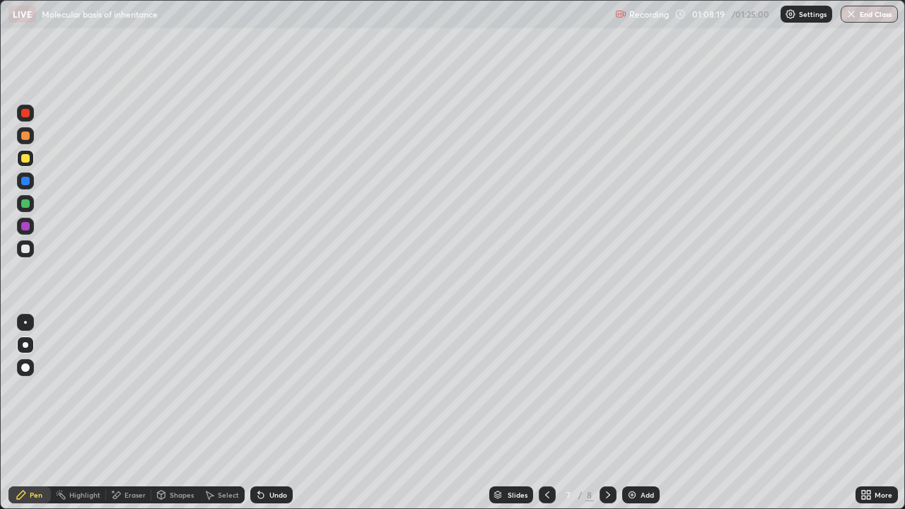
click at [269, 413] on div "Undo" at bounding box center [278, 495] width 18 height 7
click at [25, 246] on div at bounding box center [25, 249] width 8 height 8
click at [29, 161] on div at bounding box center [25, 158] width 8 height 8
click at [25, 345] on div at bounding box center [26, 345] width 6 height 6
click at [28, 249] on div at bounding box center [25, 249] width 8 height 8
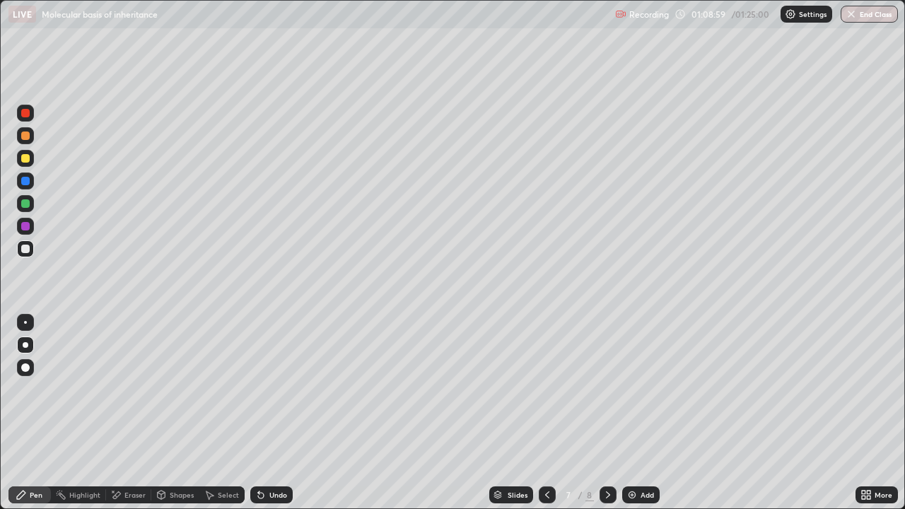
click at [26, 158] on div at bounding box center [25, 158] width 8 height 8
click at [28, 249] on div at bounding box center [25, 249] width 8 height 8
click at [276, 413] on div "Undo" at bounding box center [278, 495] width 18 height 7
click at [607, 413] on icon at bounding box center [608, 494] width 11 height 11
click at [281, 413] on div "Undo" at bounding box center [271, 495] width 42 height 17
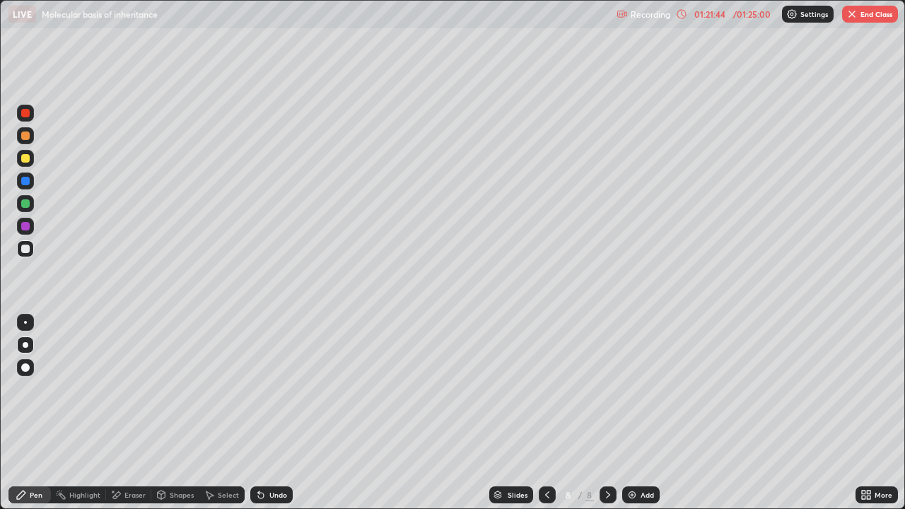
click at [277, 413] on div "Undo" at bounding box center [278, 495] width 18 height 7
click at [546, 413] on icon at bounding box center [547, 494] width 11 height 11
click at [608, 413] on icon at bounding box center [608, 495] width 4 height 7
click at [25, 159] on div at bounding box center [25, 158] width 8 height 8
click at [546, 413] on icon at bounding box center [547, 494] width 11 height 11
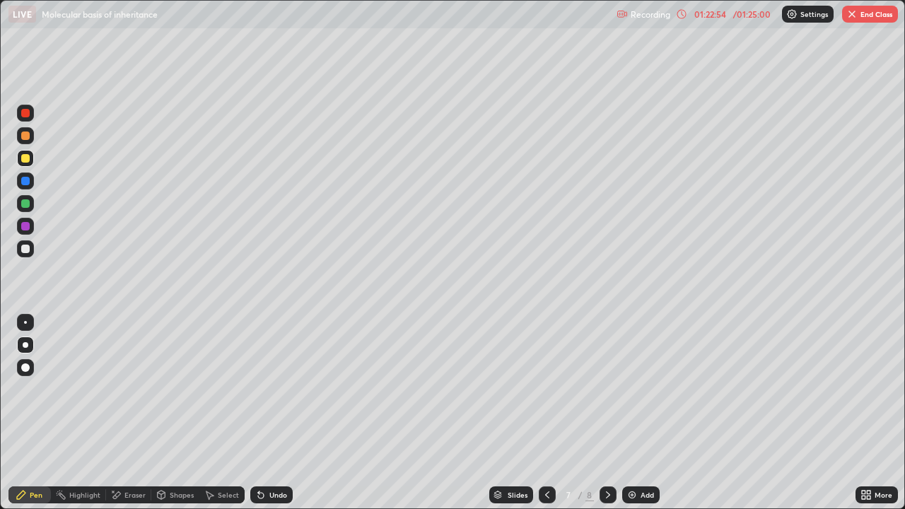
click at [544, 413] on icon at bounding box center [547, 494] width 11 height 11
click at [606, 413] on icon at bounding box center [608, 495] width 4 height 7
click at [33, 245] on div at bounding box center [25, 248] width 17 height 17
click at [268, 413] on div "Undo" at bounding box center [271, 495] width 42 height 17
click at [256, 413] on icon at bounding box center [260, 494] width 11 height 11
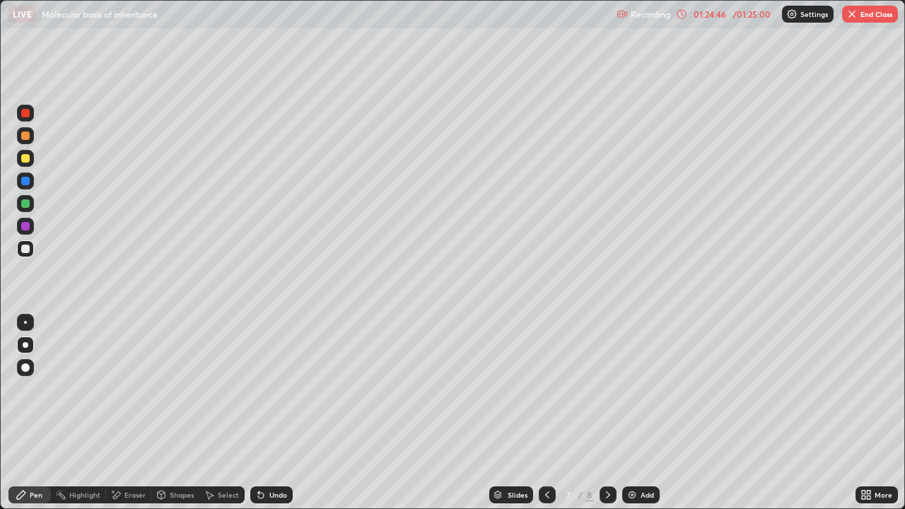
click at [25, 182] on div at bounding box center [25, 181] width 8 height 8
click at [25, 159] on div at bounding box center [25, 158] width 8 height 8
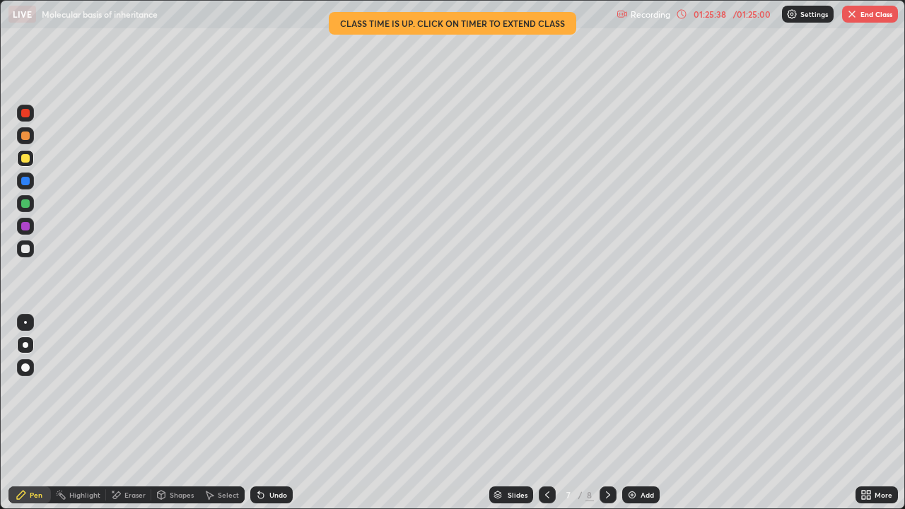
click at [605, 413] on icon at bounding box center [608, 494] width 11 height 11
click at [712, 16] on div "01:25:42" at bounding box center [710, 14] width 40 height 8
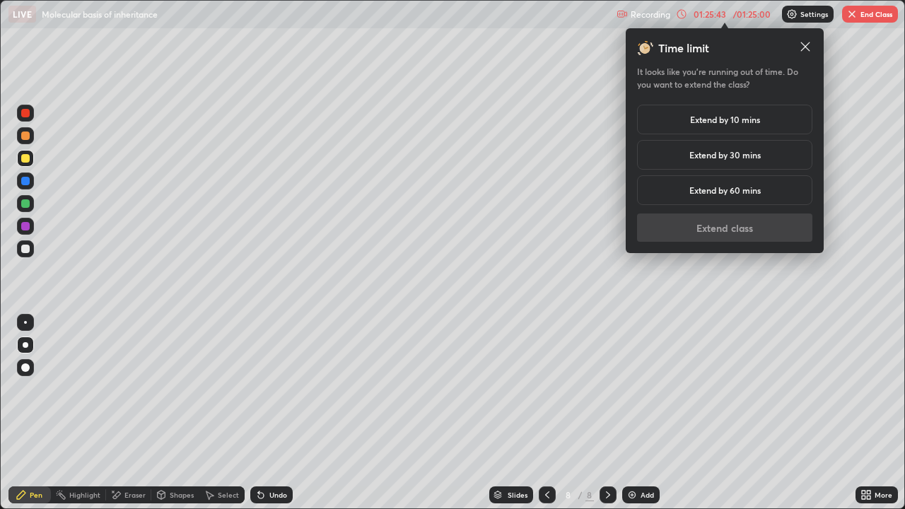
click at [680, 119] on div "Extend by 10 mins" at bounding box center [724, 120] width 175 height 30
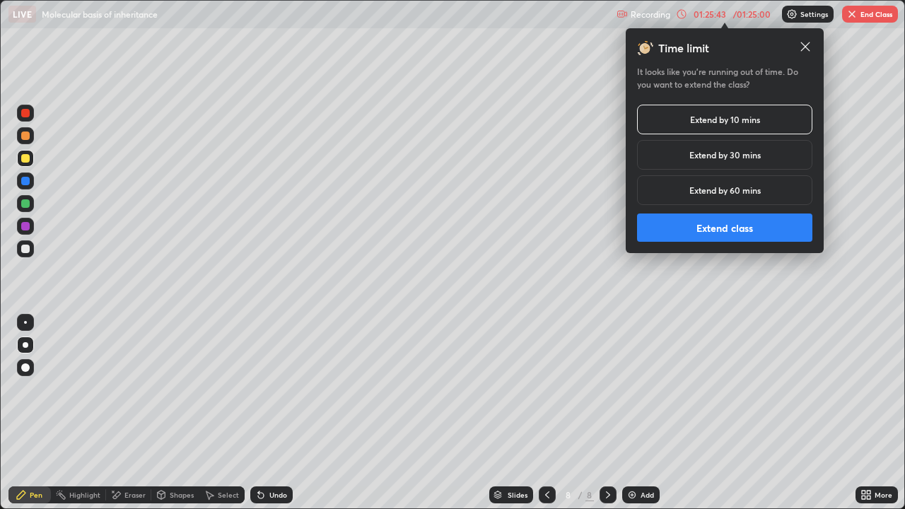
click at [705, 226] on button "Extend class" at bounding box center [724, 228] width 175 height 28
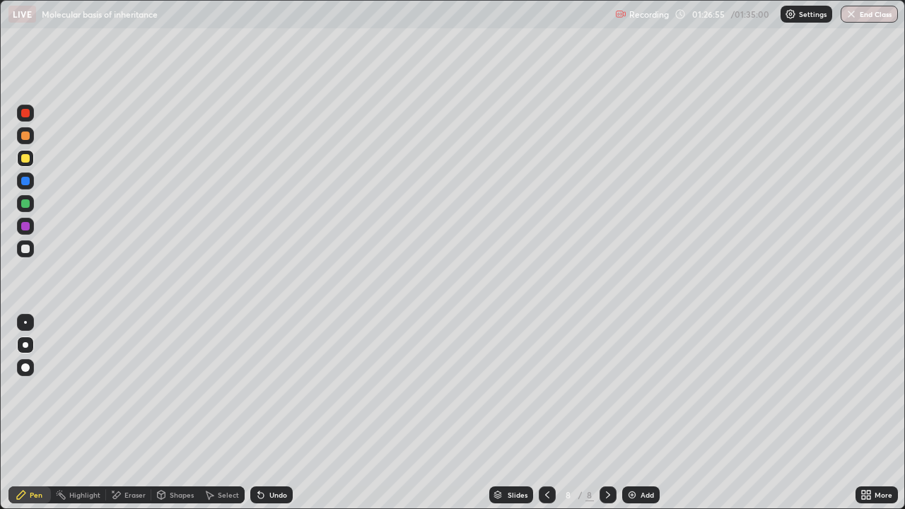
click at [133, 413] on div "Eraser" at bounding box center [134, 495] width 21 height 7
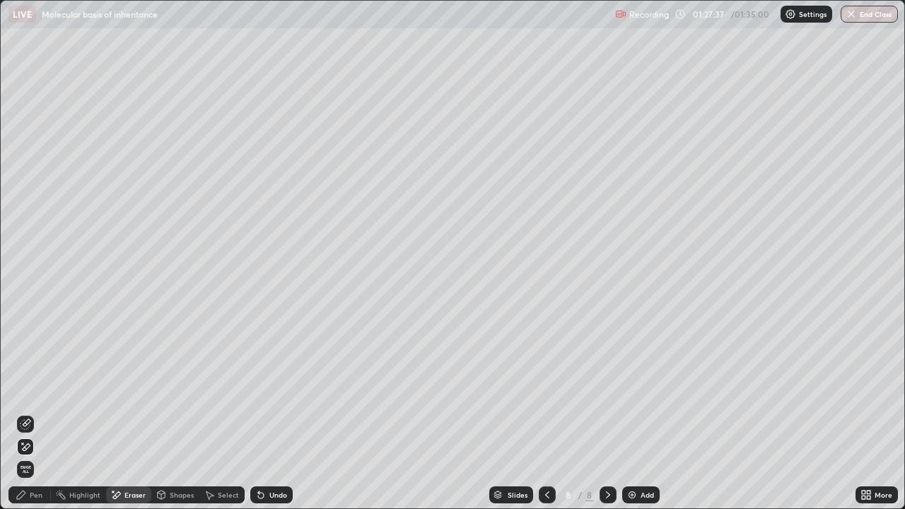
click at [853, 16] on img "button" at bounding box center [851, 13] width 11 height 11
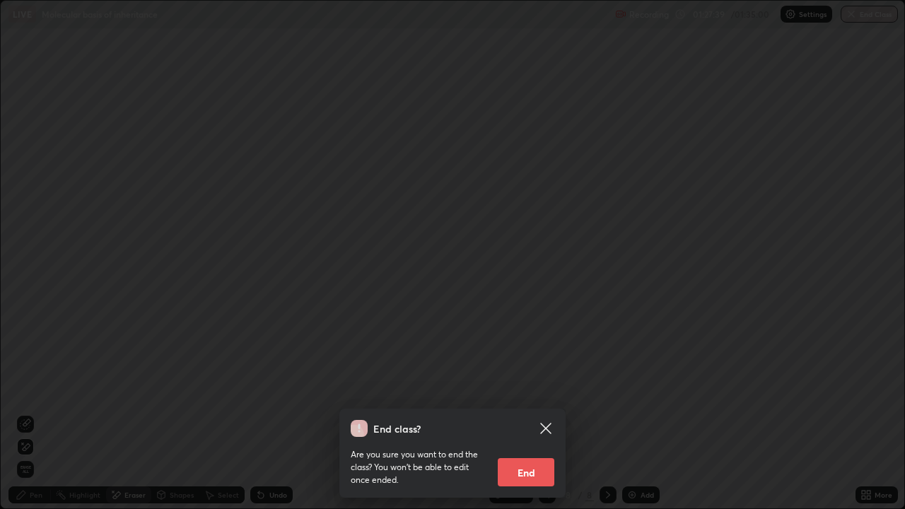
click at [534, 413] on button "End" at bounding box center [526, 472] width 57 height 28
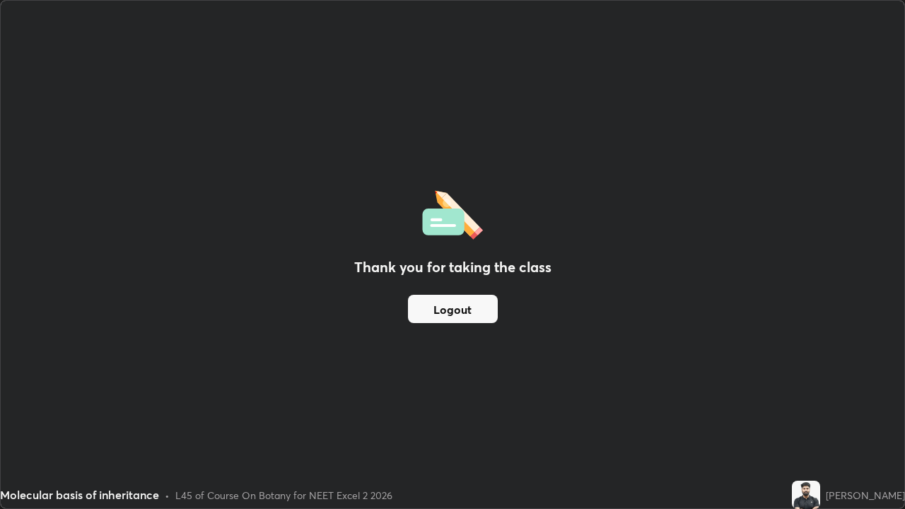
click at [482, 306] on button "Logout" at bounding box center [453, 309] width 90 height 28
